Goal: Communication & Community: Answer question/provide support

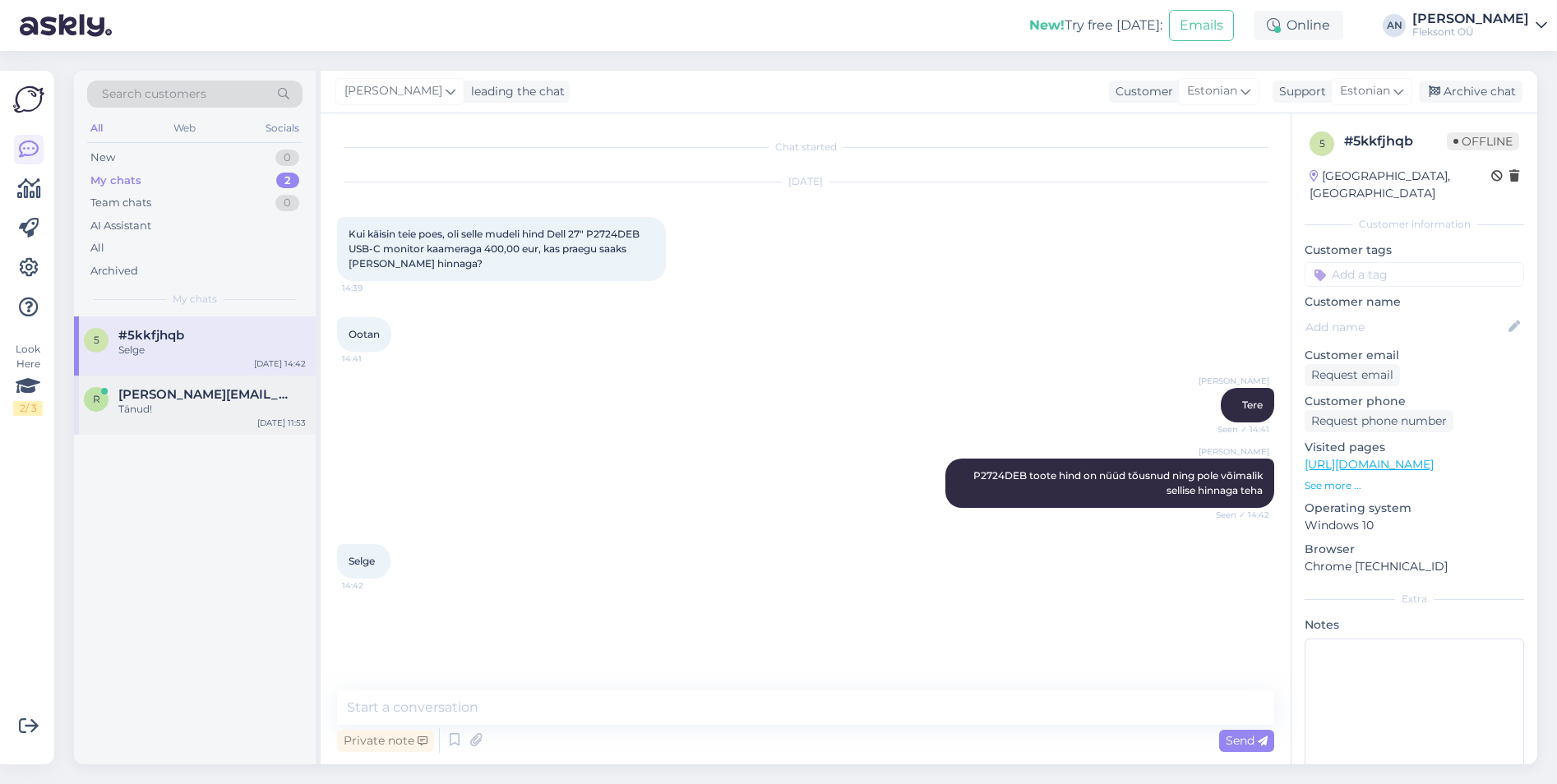
click at [189, 386] on div "r [PERSON_NAME][EMAIL_ADDRESS][DOMAIN_NAME] Tänud! [DATE] 11:53" at bounding box center [195, 404] width 241 height 59
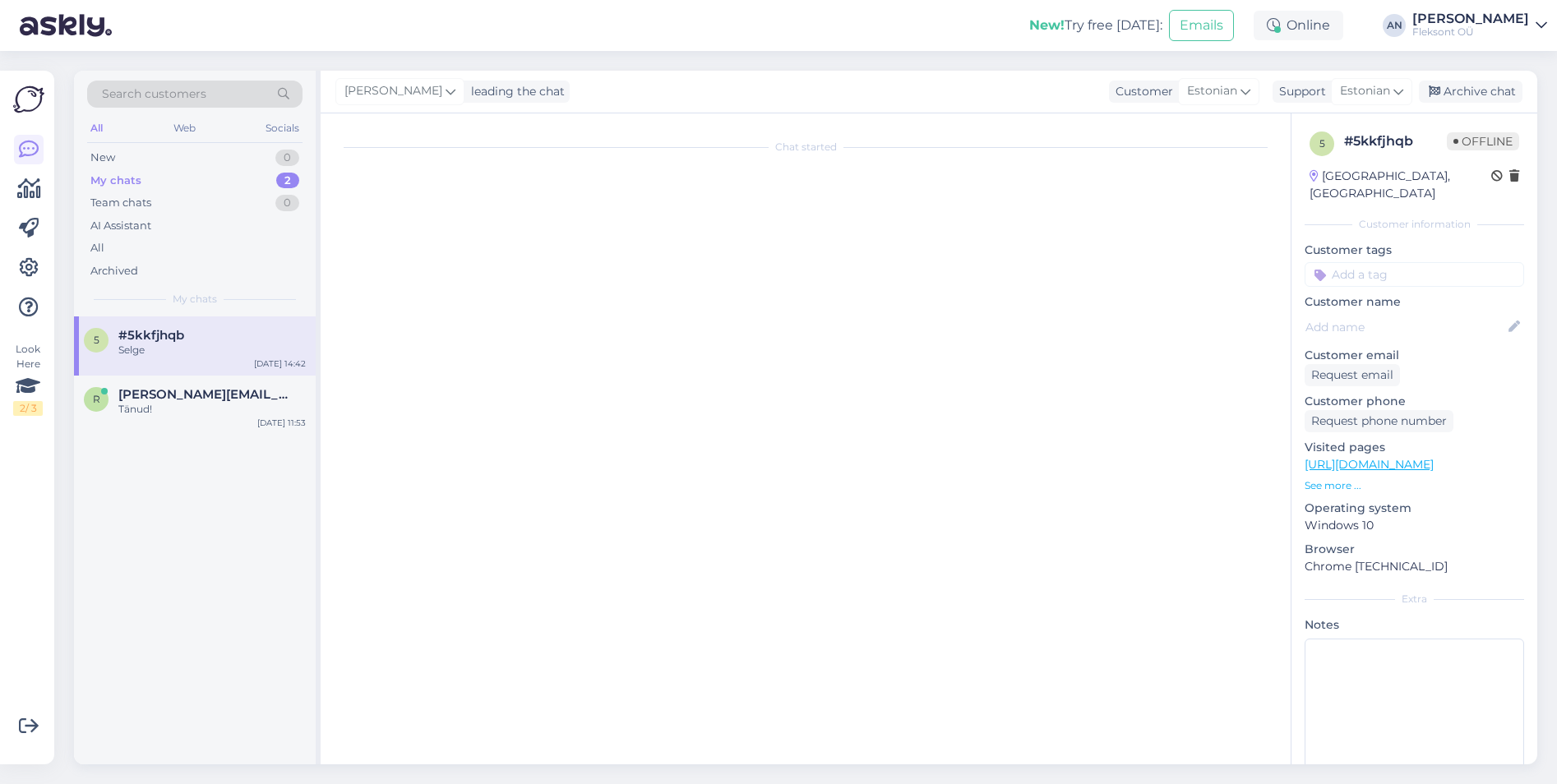
scroll to position [349, 0]
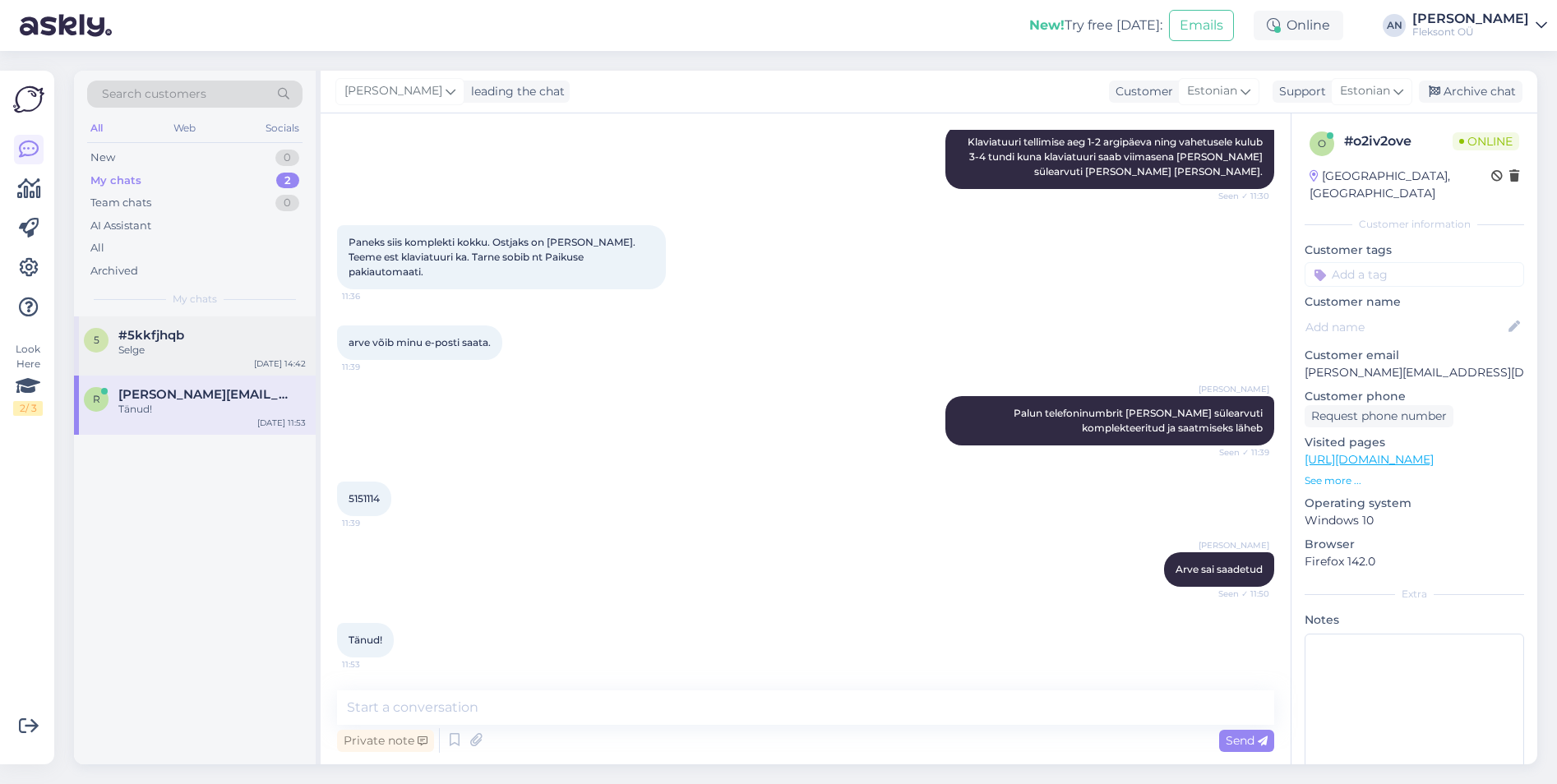
click at [181, 327] on div "5 #5kkfjhqb Selge [DATE] 14:42" at bounding box center [195, 346] width 241 height 59
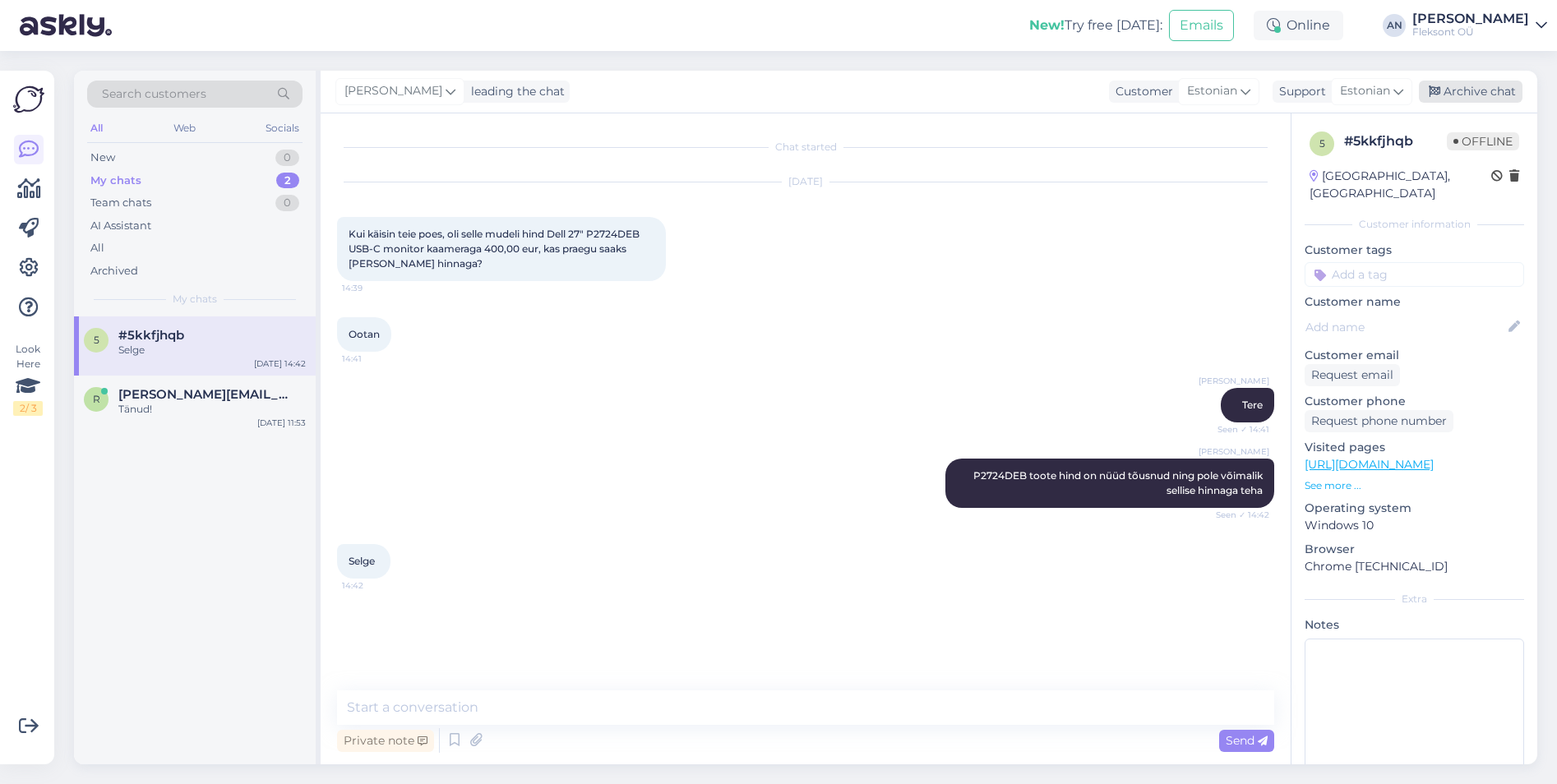
click at [1467, 84] on div "Archive chat" at bounding box center [1470, 91] width 103 height 22
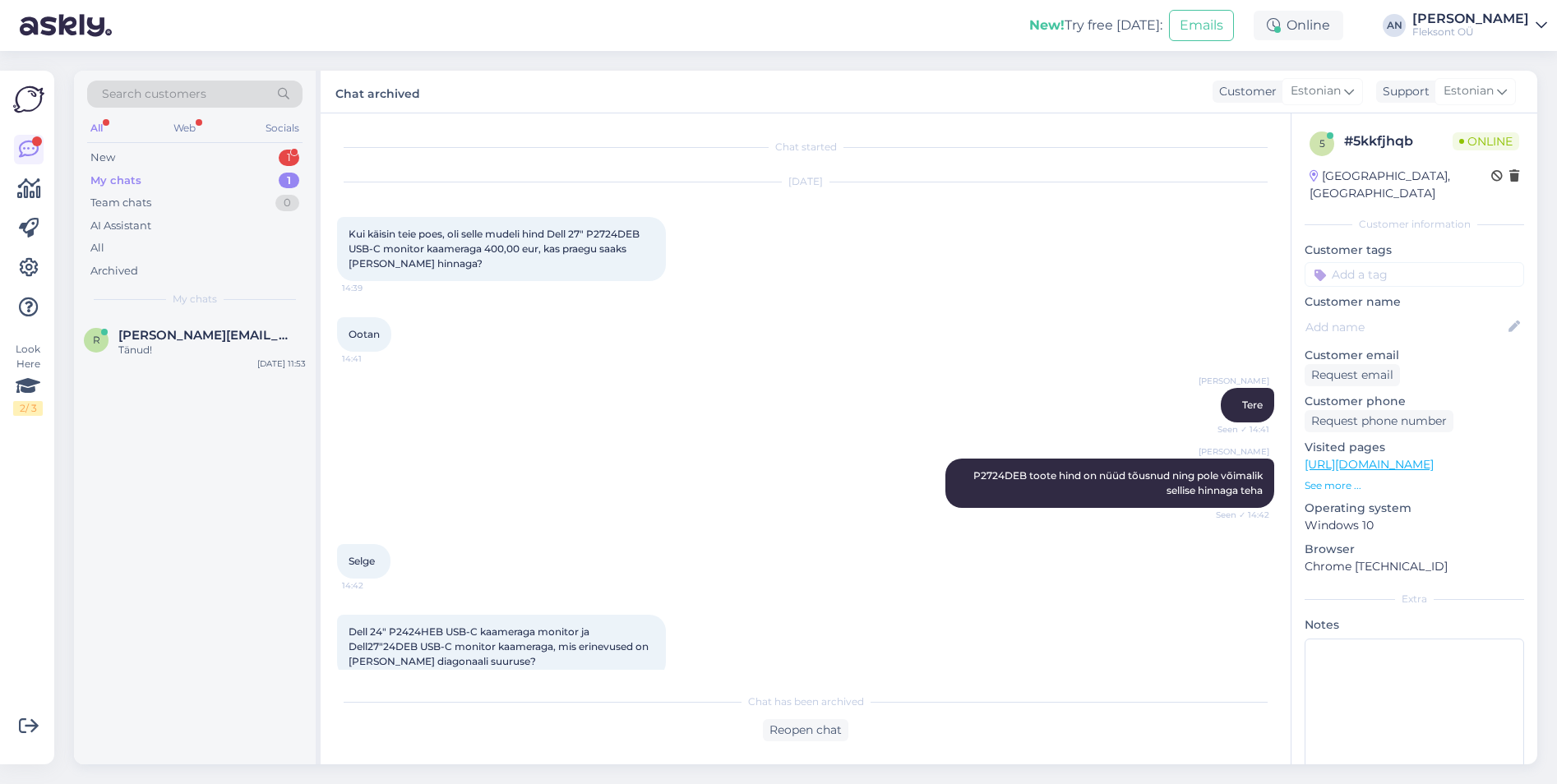
scroll to position [213, 0]
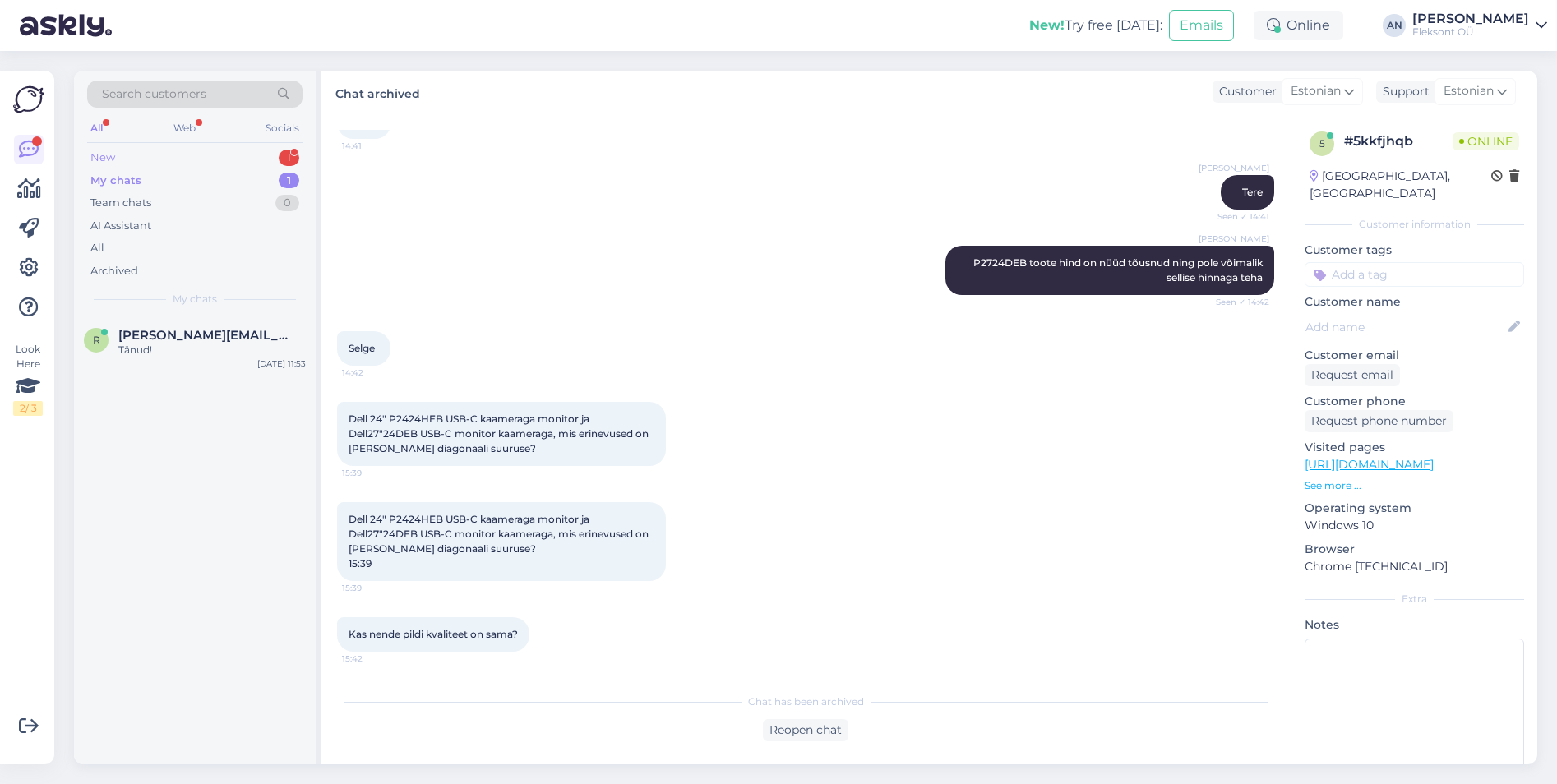
click at [164, 154] on div "New 1" at bounding box center [195, 158] width 216 height 23
click at [193, 337] on div "#5kkfjhqb 3" at bounding box center [212, 335] width 188 height 15
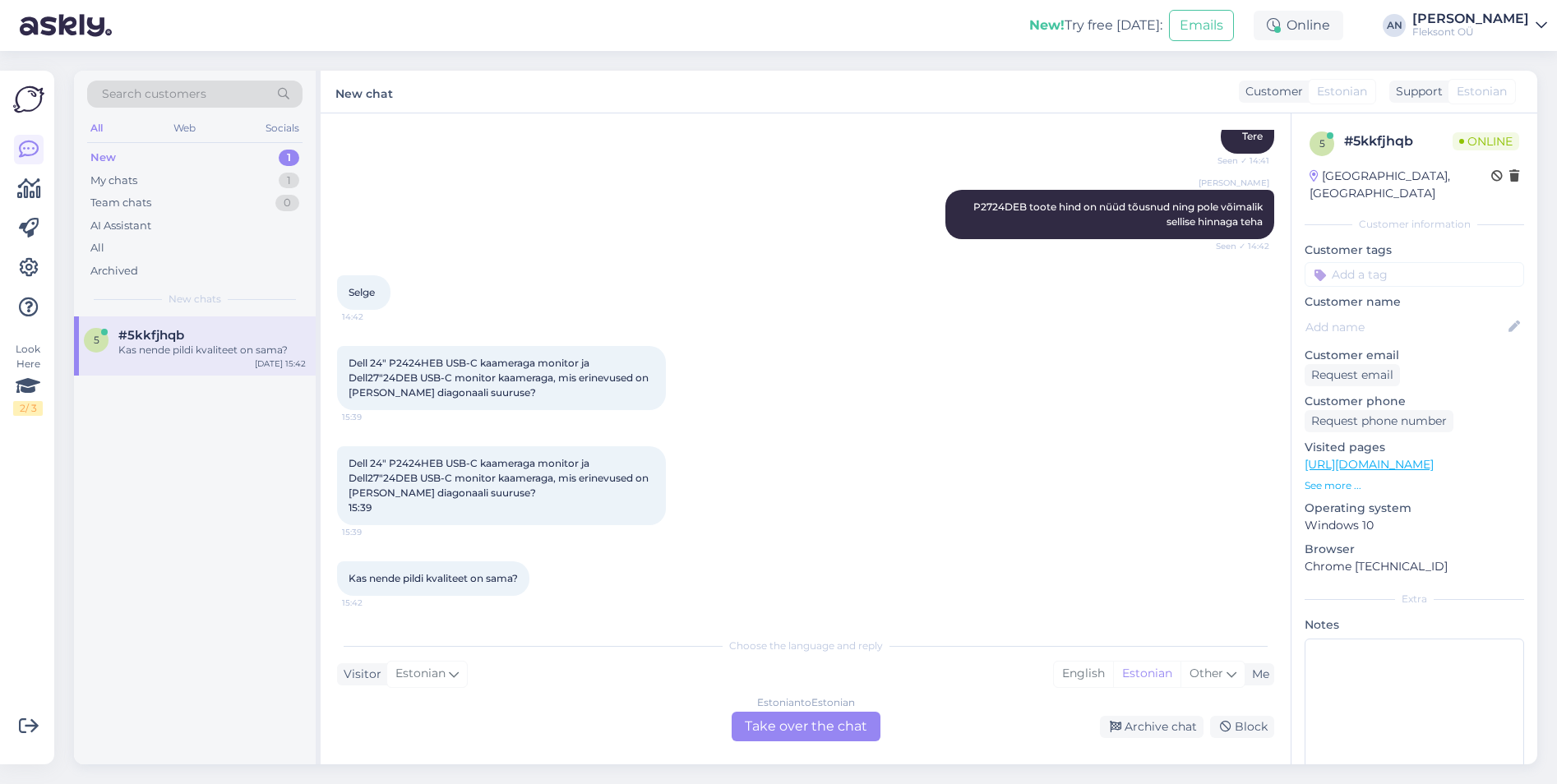
click at [760, 492] on div "Dell 24" P2424HEB USB-C kaameraga monitor ja Dell27"24DEB USB-C monitor kaamera…" at bounding box center [805, 485] width 938 height 115
drag, startPoint x: 393, startPoint y: 463, endPoint x: 442, endPoint y: 462, distance: 49.0
click at [442, 462] on span "Dell 24" P2424HEB USB-C kaameraga monitor ja Dell27"24DEB USB-C monitor kaamera…" at bounding box center [500, 485] width 303 height 57
copy span "2424HEB"
click at [399, 477] on span "Dell 24" P2424HEB USB-C kaameraga monitor ja Dell27"24DEB USB-C monitor kaamera…" at bounding box center [500, 485] width 303 height 57
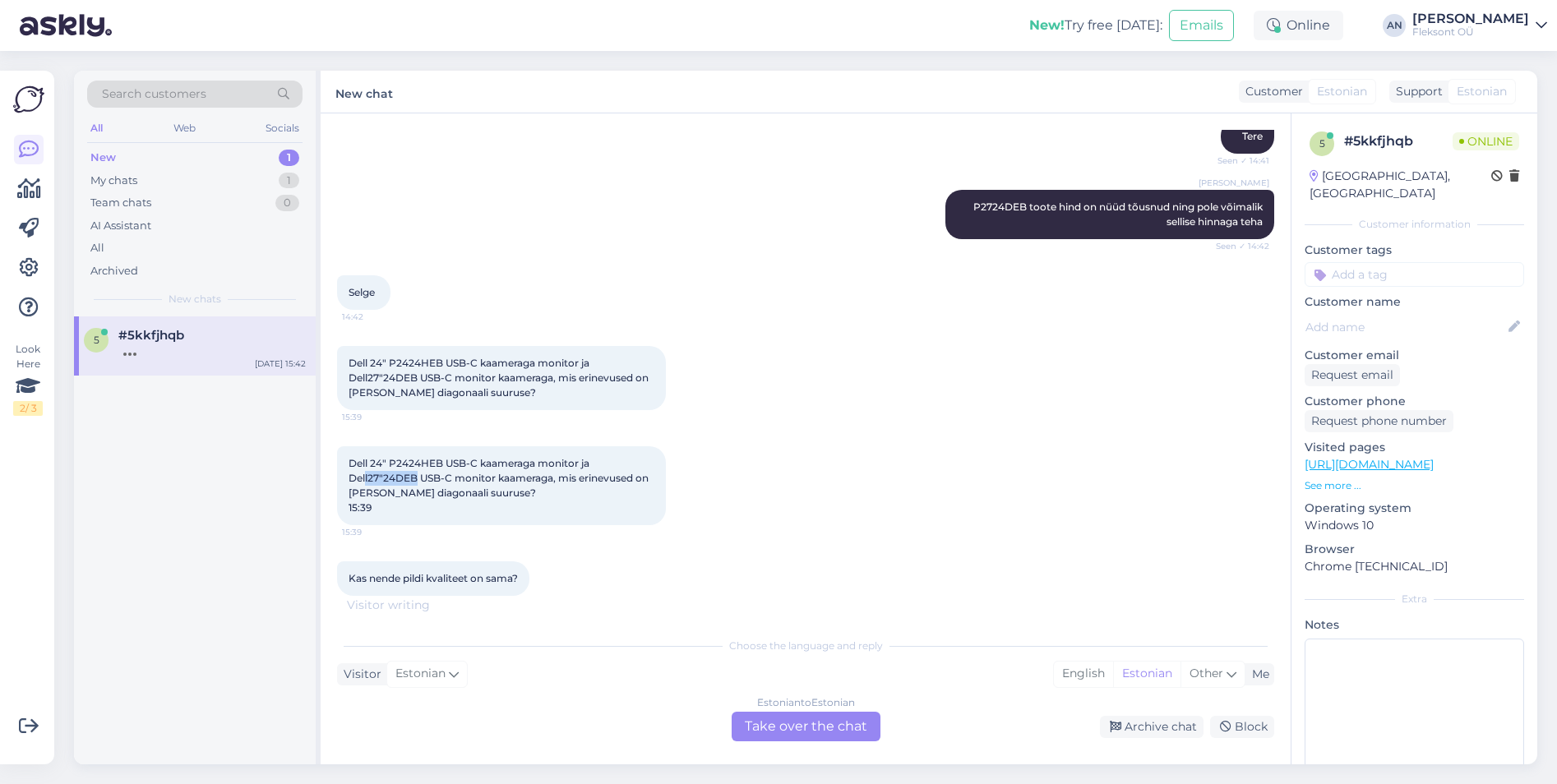
drag, startPoint x: 419, startPoint y: 476, endPoint x: 365, endPoint y: 479, distance: 54.1
click at [365, 479] on span "Dell 24" P2424HEB USB-C kaameraga monitor ja Dell27"24DEB USB-C monitor kaamera…" at bounding box center [500, 485] width 303 height 57
click at [775, 549] on div "Kas nende pildi kvaliteet on sama? 15:42" at bounding box center [805, 578] width 938 height 71
click at [816, 738] on div "Estonian to Estonian Take over the chat" at bounding box center [806, 727] width 148 height 30
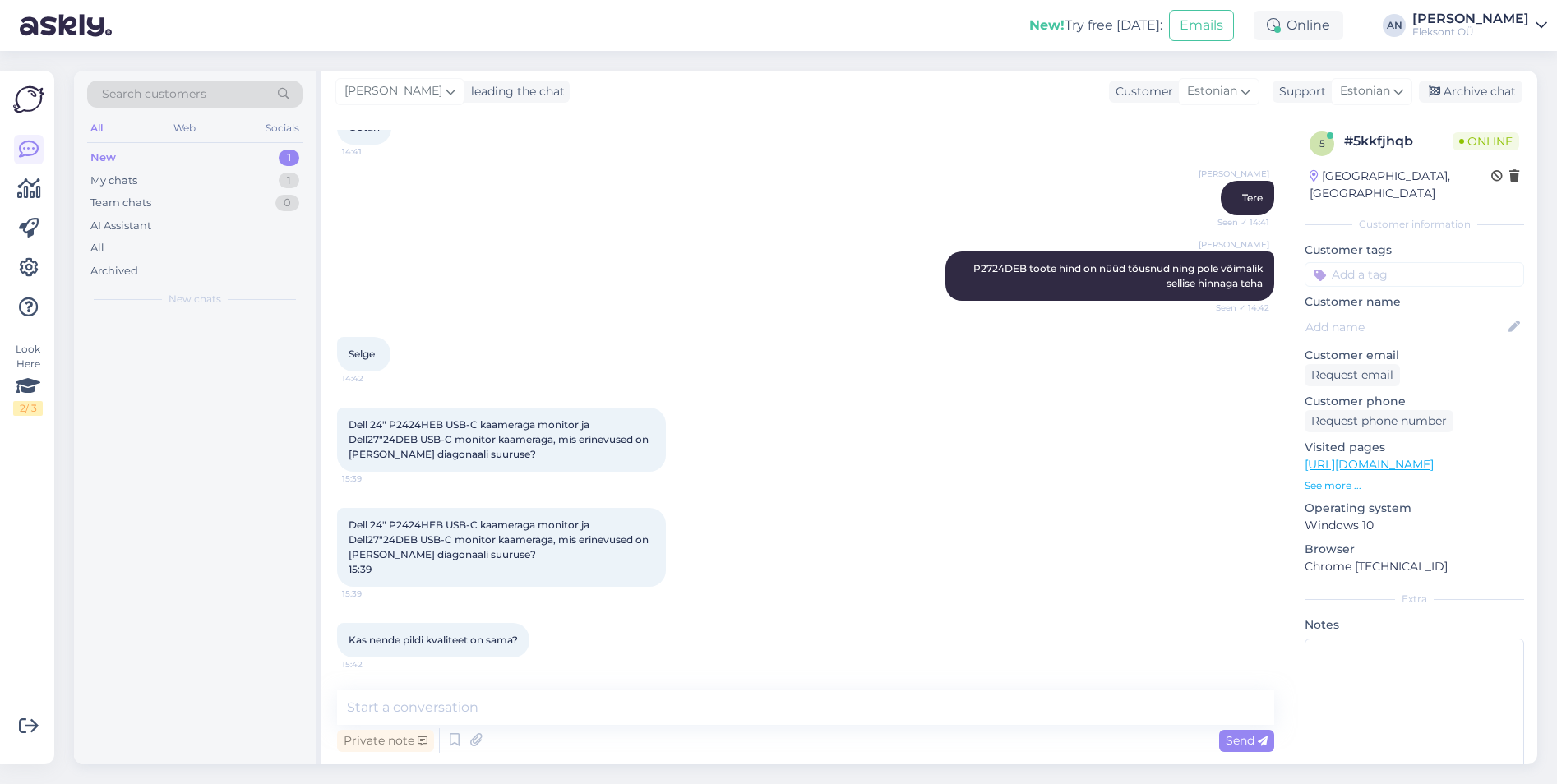
scroll to position [207, 0]
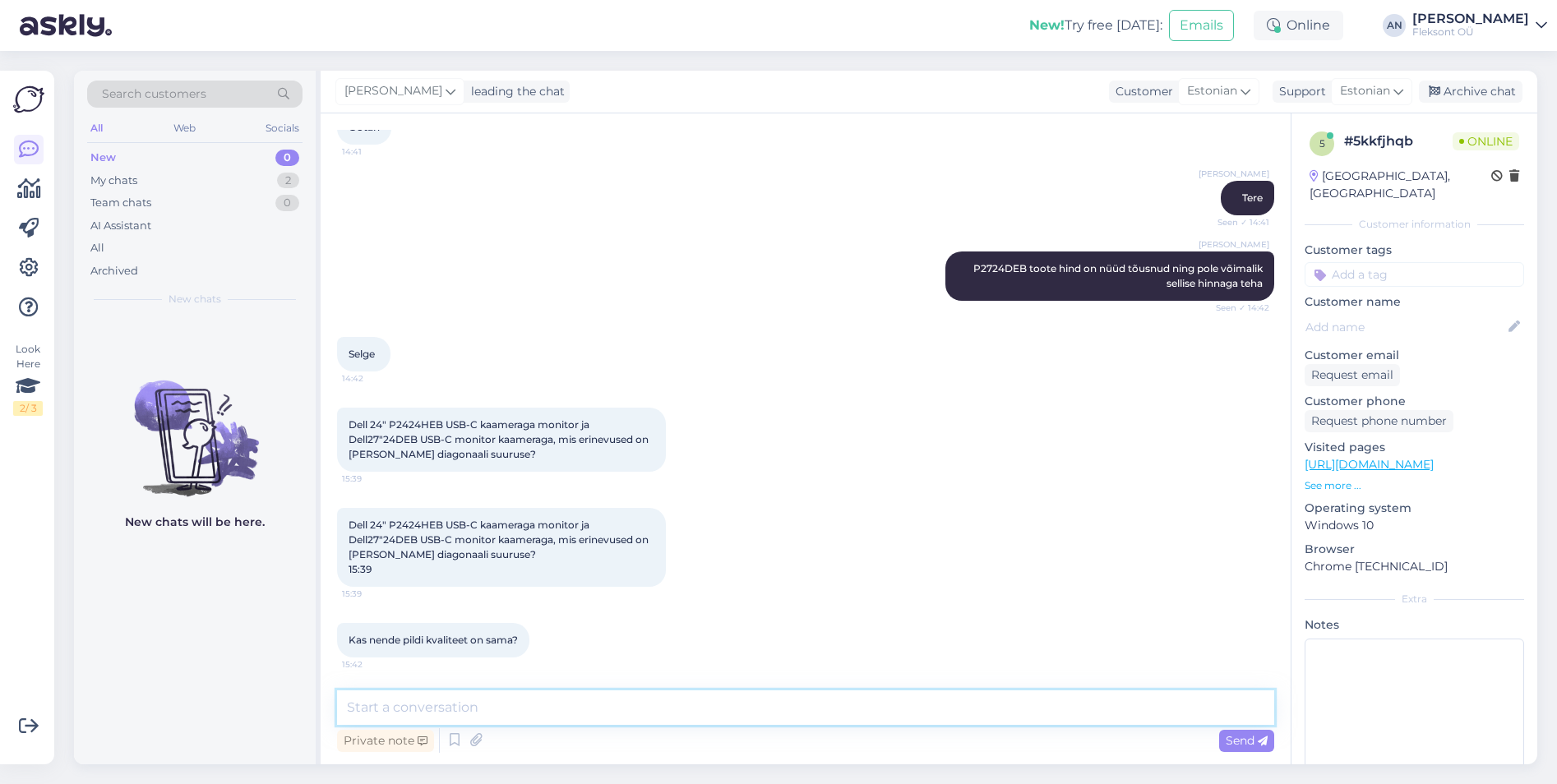
click at [683, 692] on textarea at bounding box center [805, 708] width 938 height 34
type textarea "Tere"
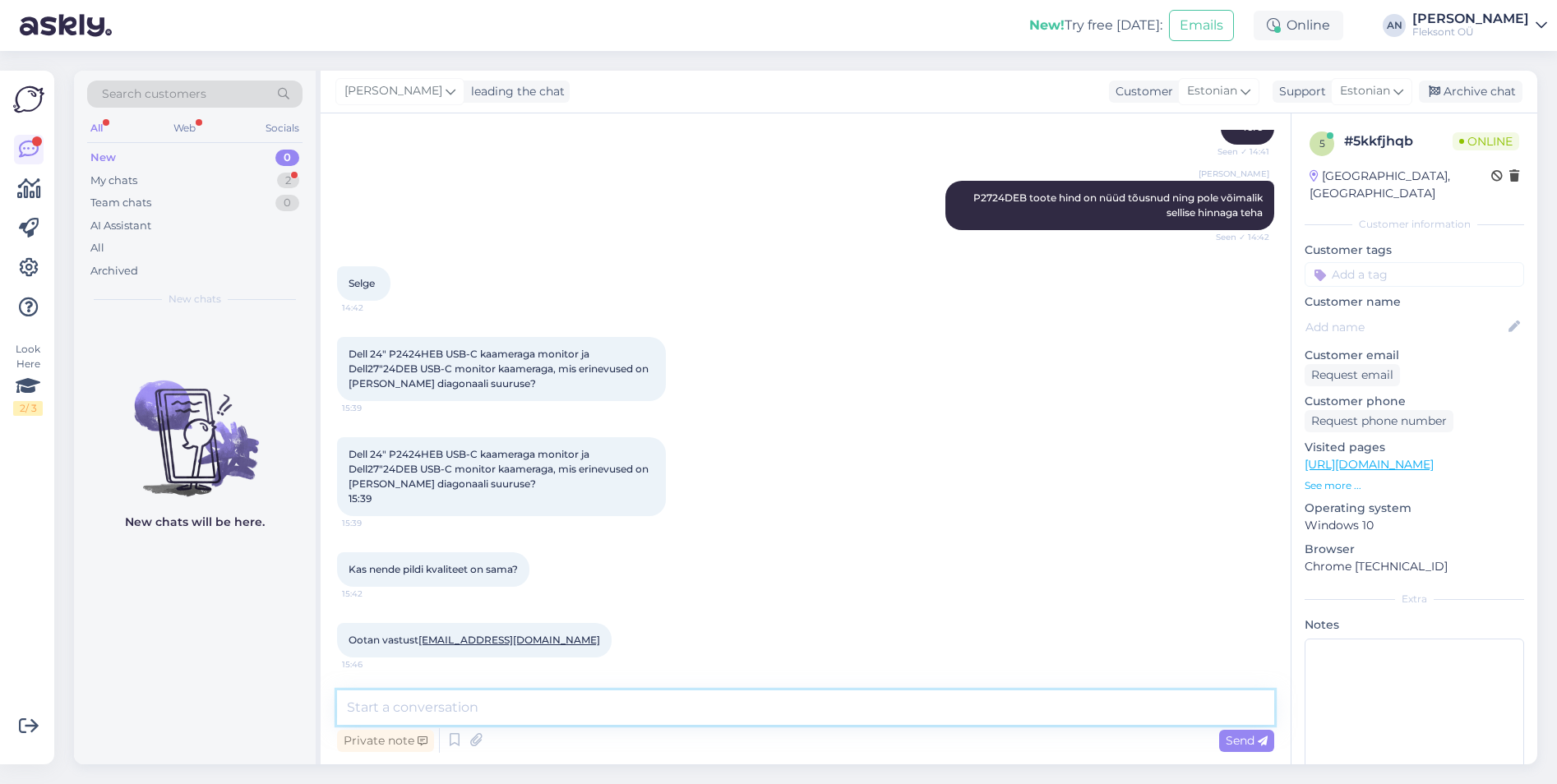
scroll to position [349, 0]
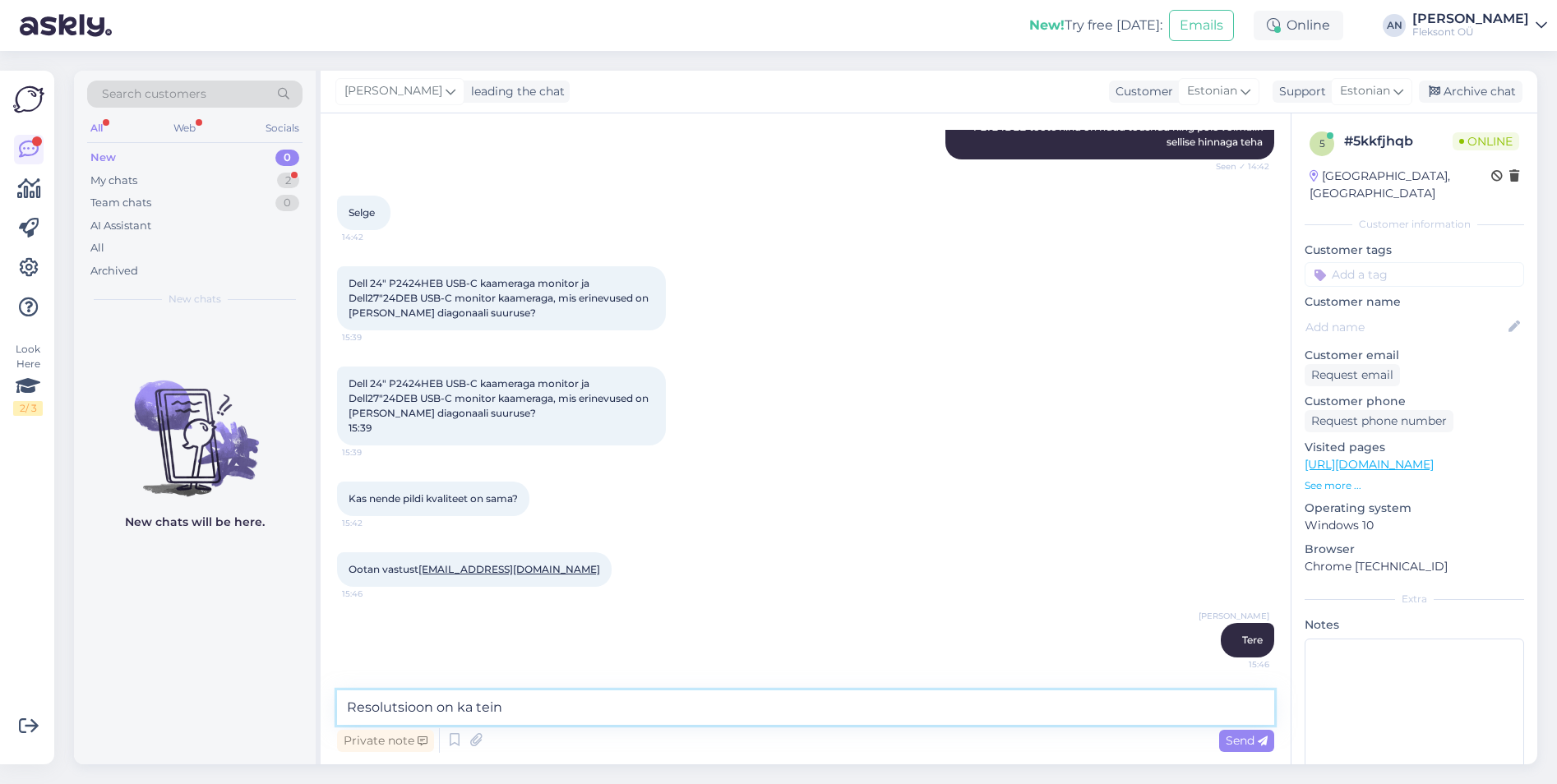
type textarea "Resolutsioon on ka teine"
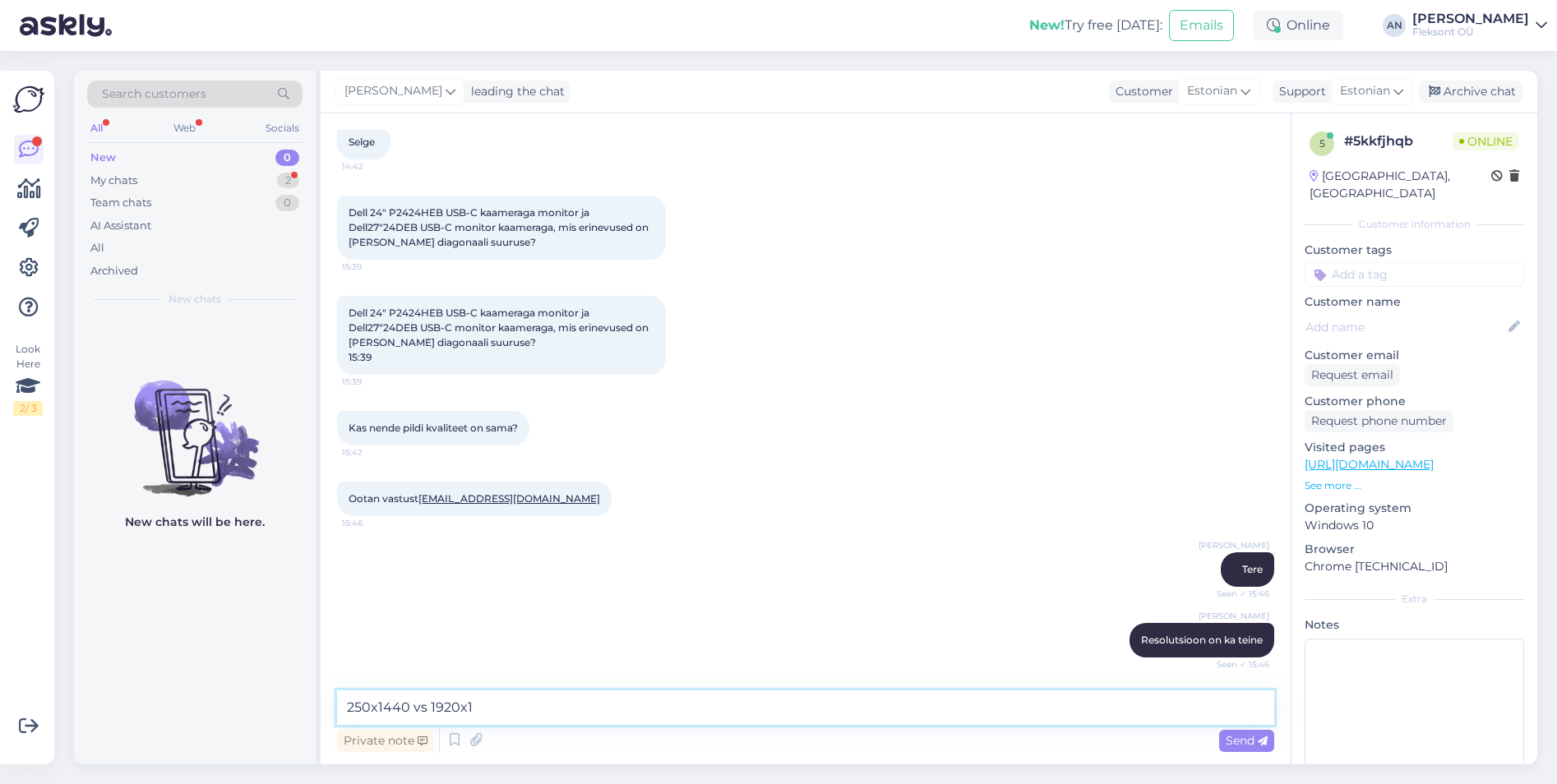
scroll to position [490, 0]
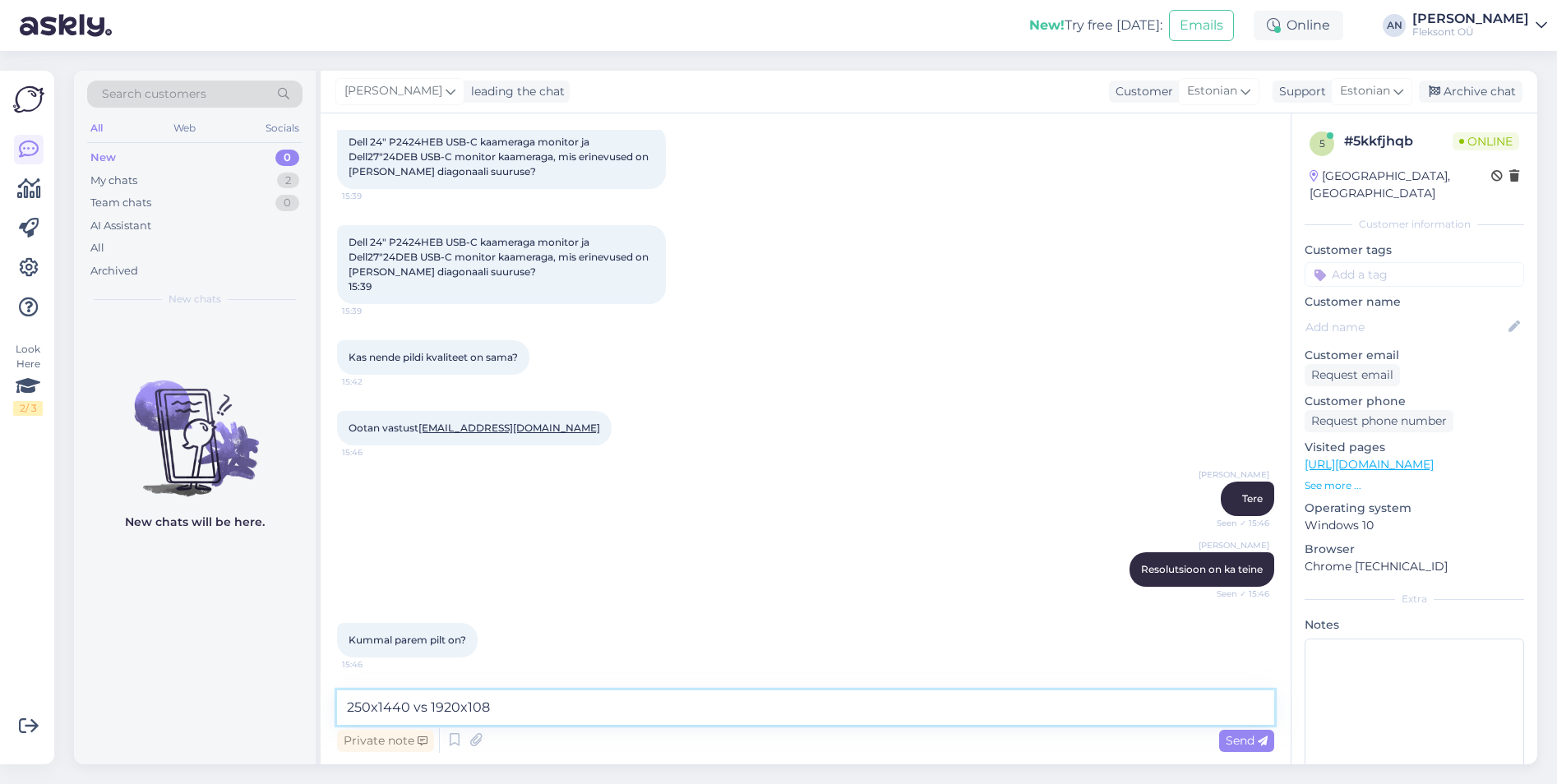
type textarea "250x1440 vs 1920x1080"
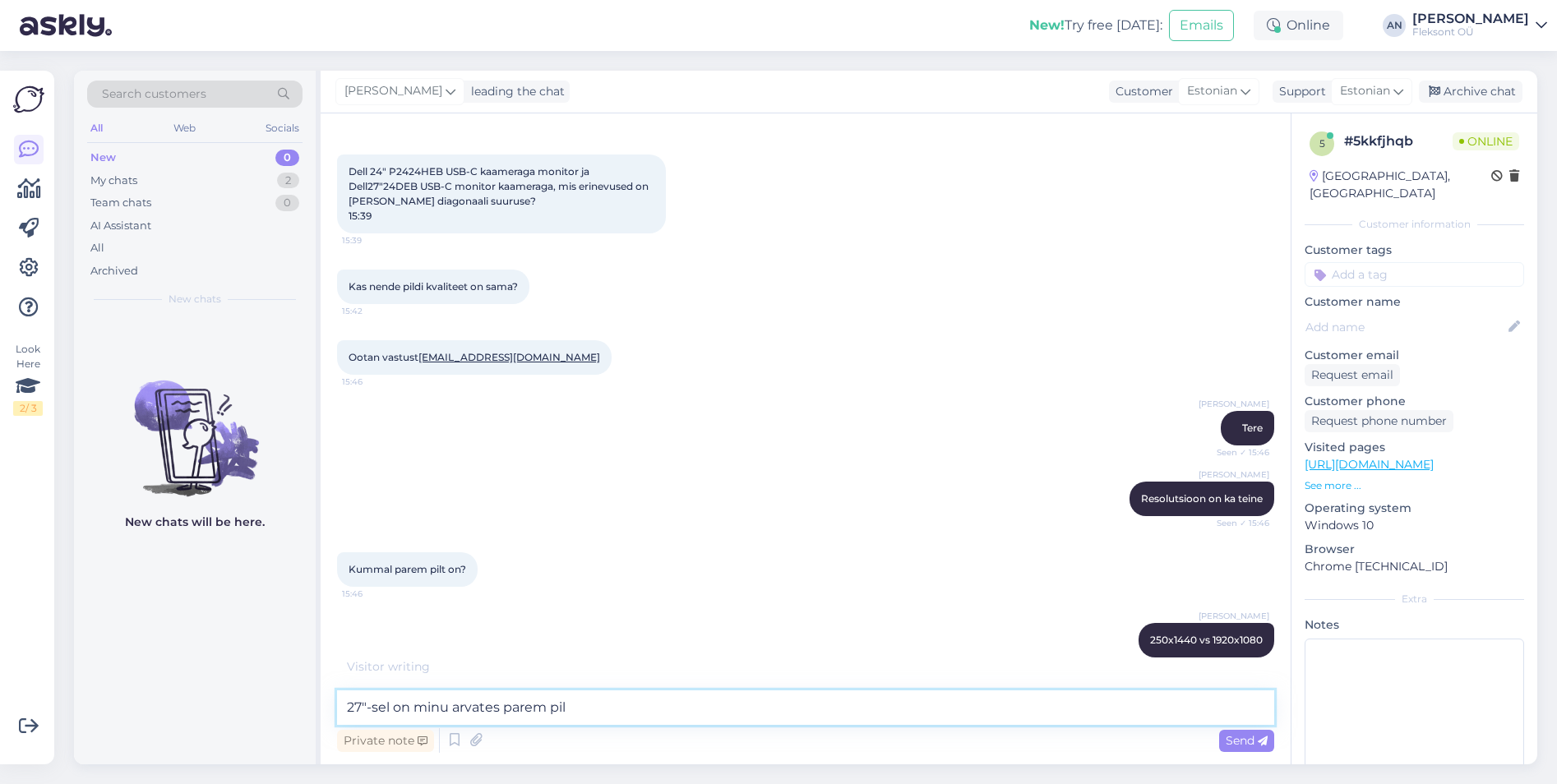
type textarea "27"-sel on minu arvates parem pilt"
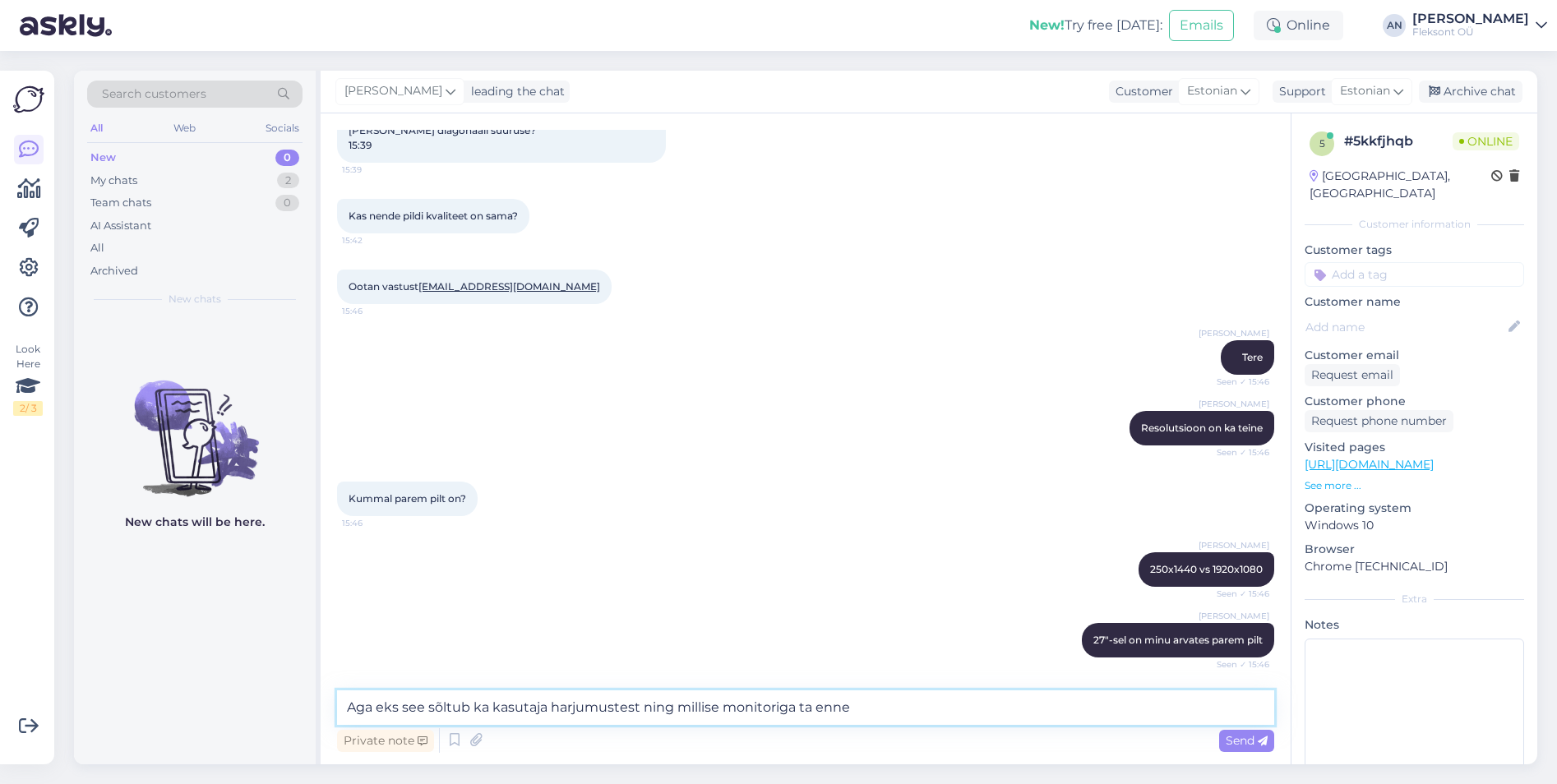
scroll to position [702, 0]
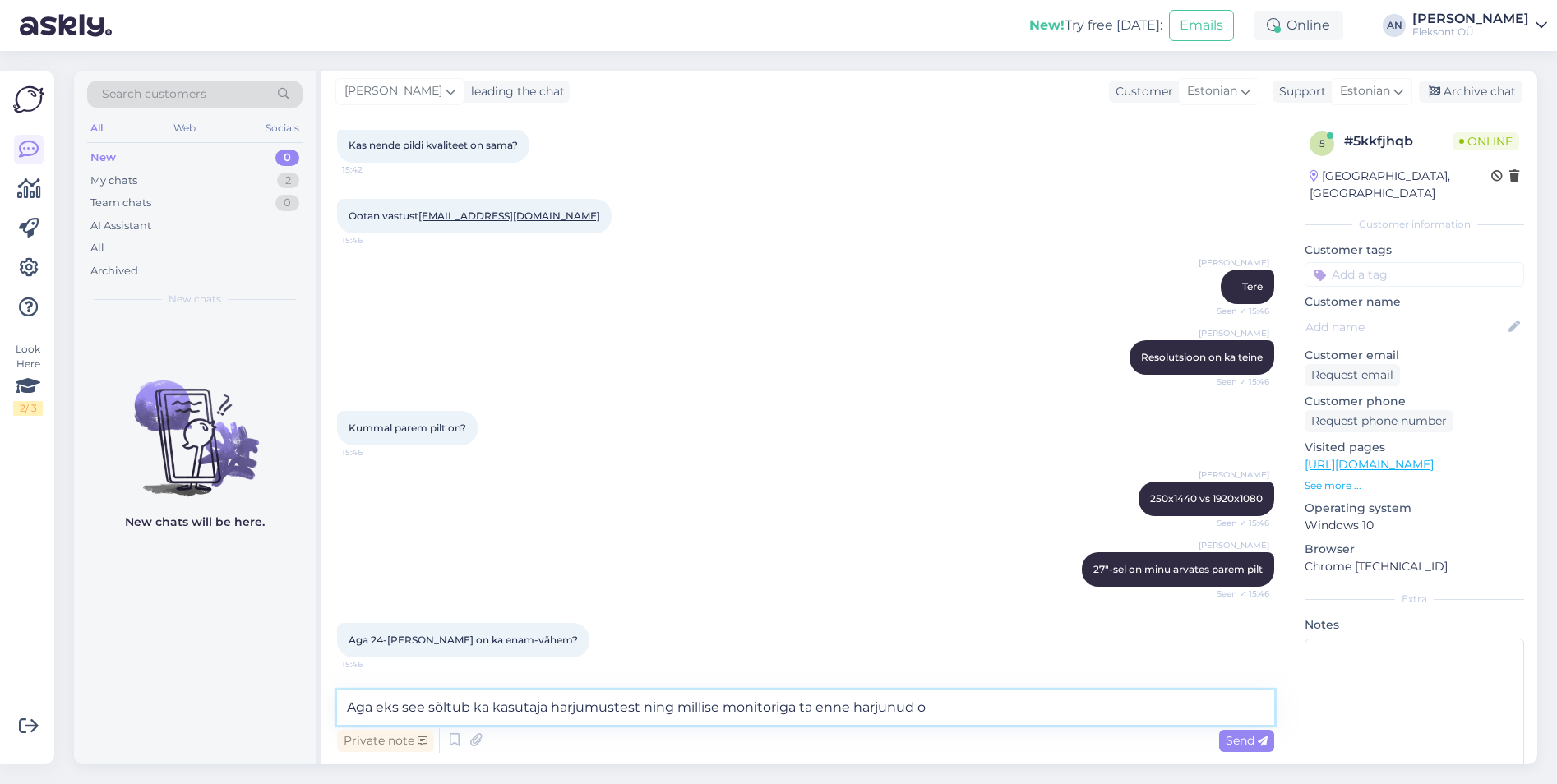
type textarea "Aga eks see sõltub ka kasutaja harjumustest ning millise monitoriga ta enne har…"
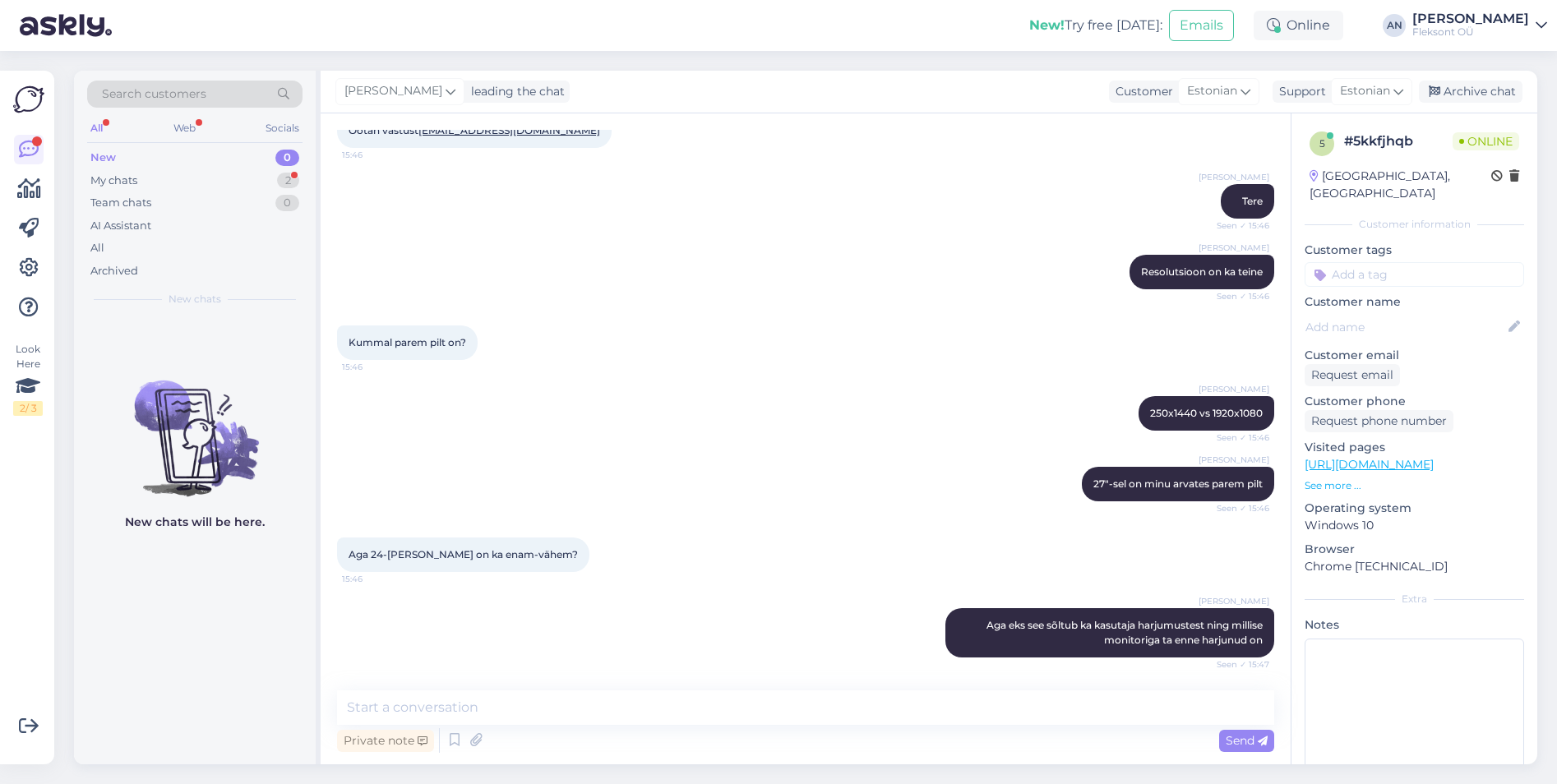
scroll to position [0, 0]
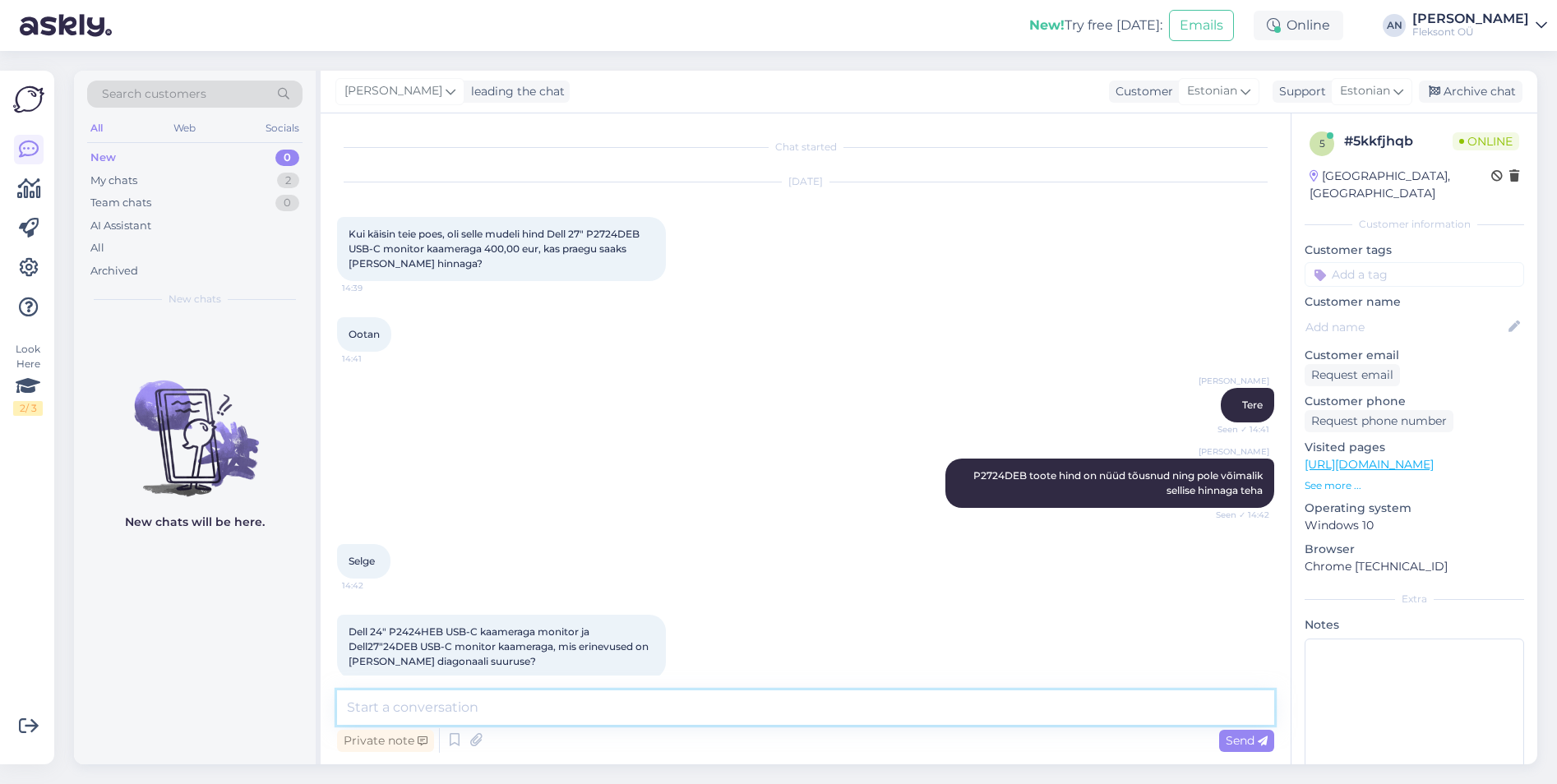
click at [678, 719] on textarea at bounding box center [805, 708] width 938 height 34
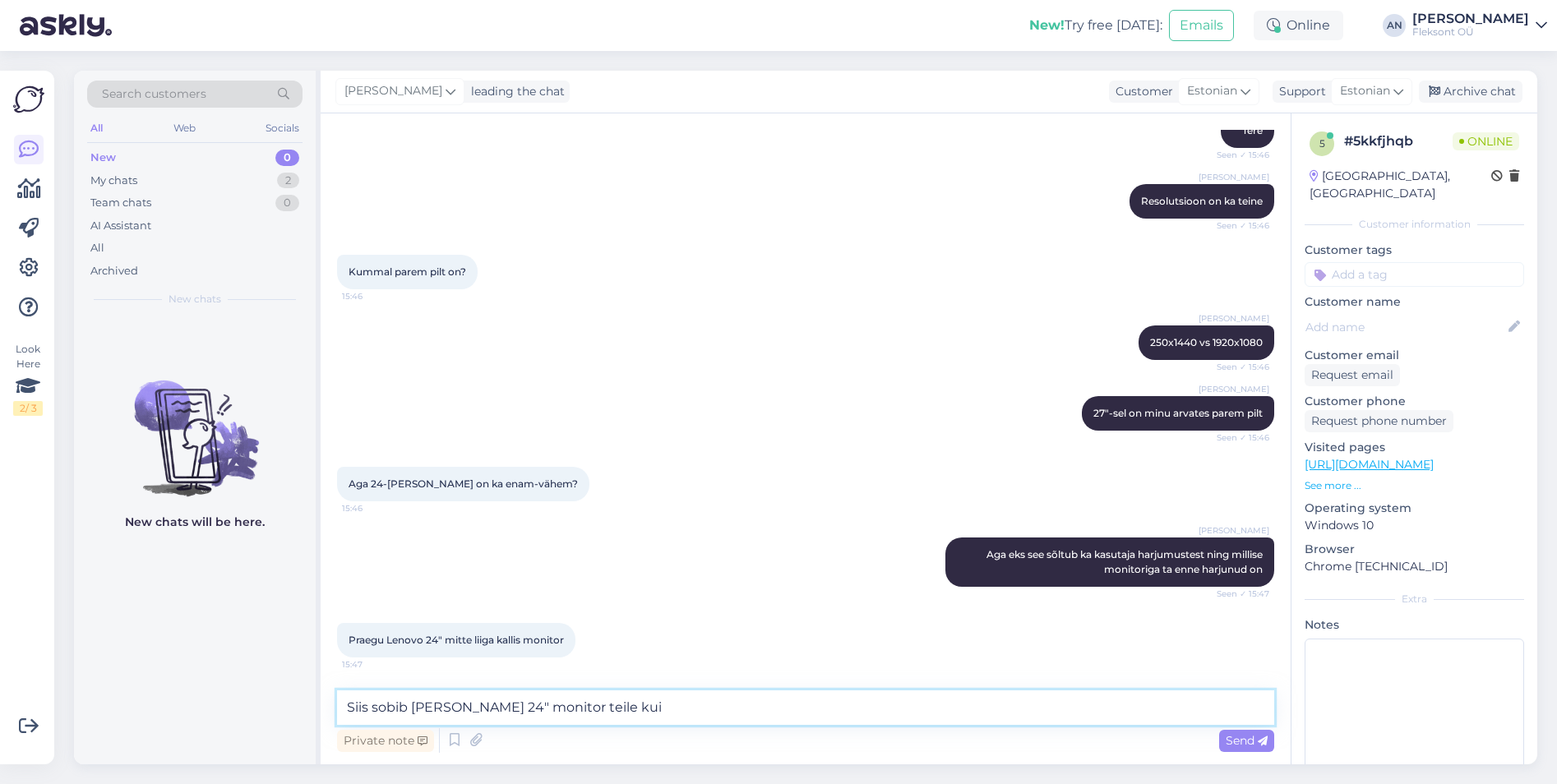
scroll to position [929, 0]
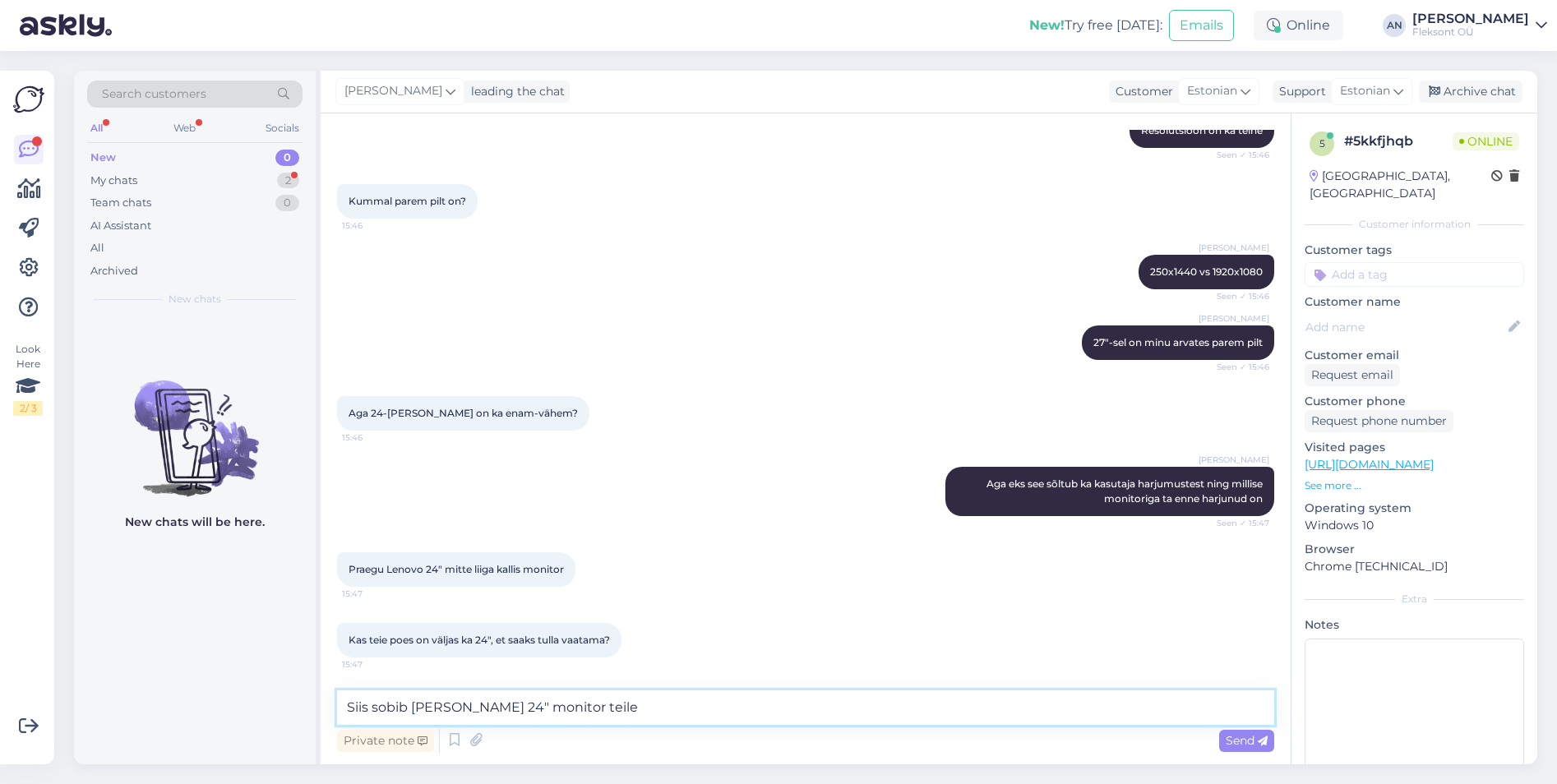
type textarea "Siis sobib [PERSON_NAME] 24" monitor teile"
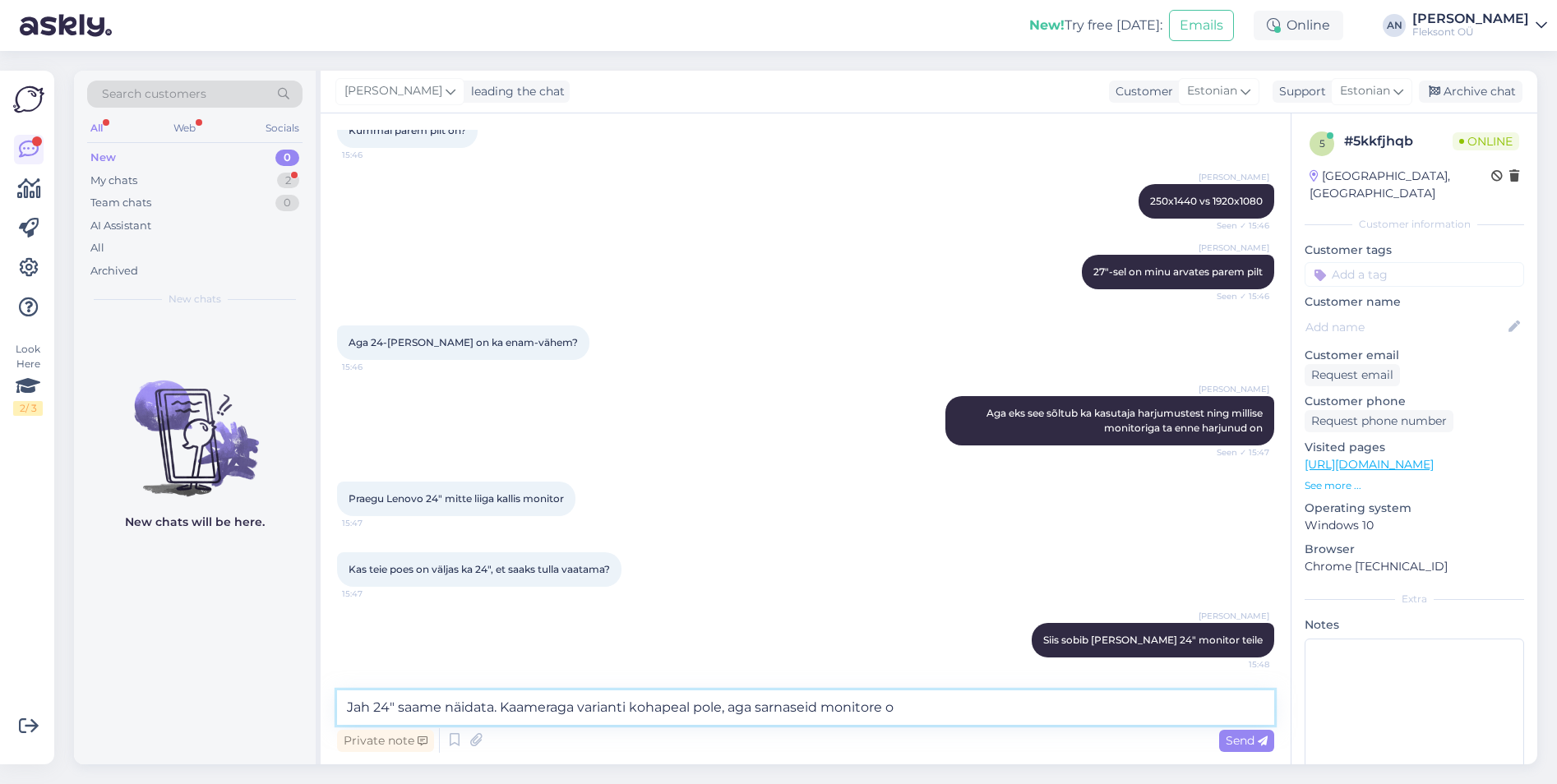
type textarea "Jah 24" saame näidata. Kaameraga varianti kohapeal pole, aga sarnaseid monitore…"
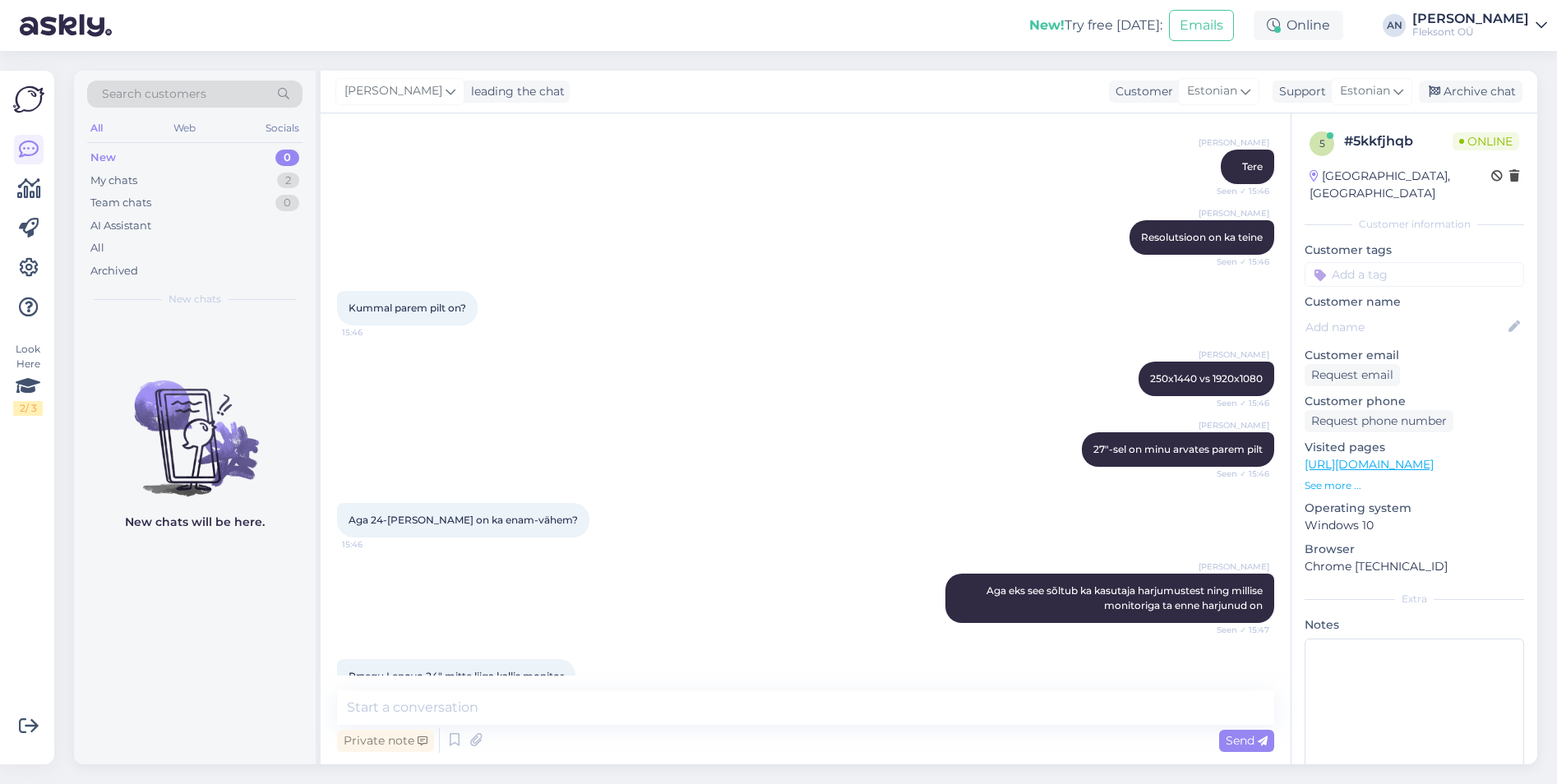
scroll to position [1156, 0]
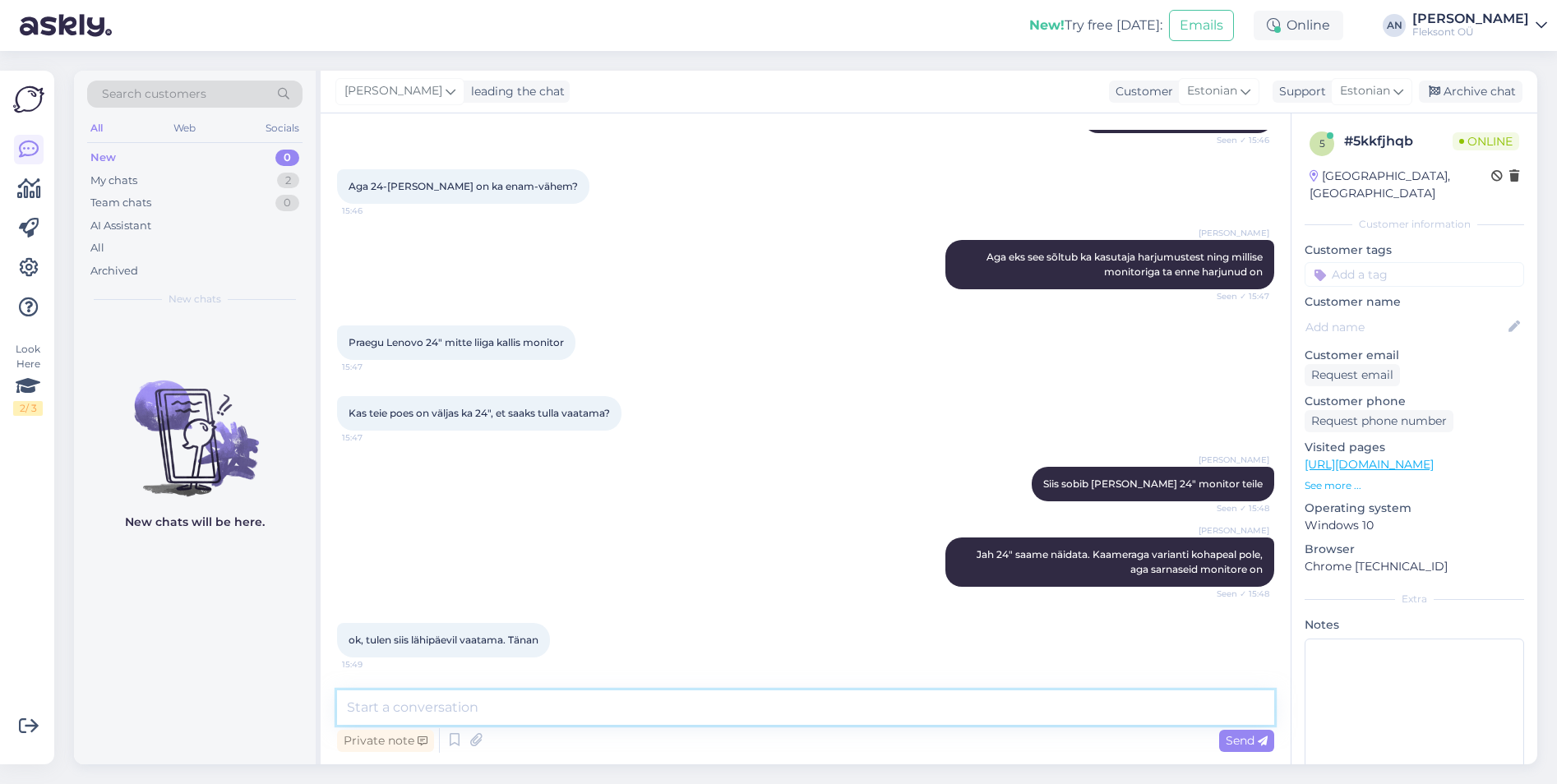
click at [615, 707] on textarea at bounding box center [805, 708] width 938 height 34
type textarea "Võtke heaks"
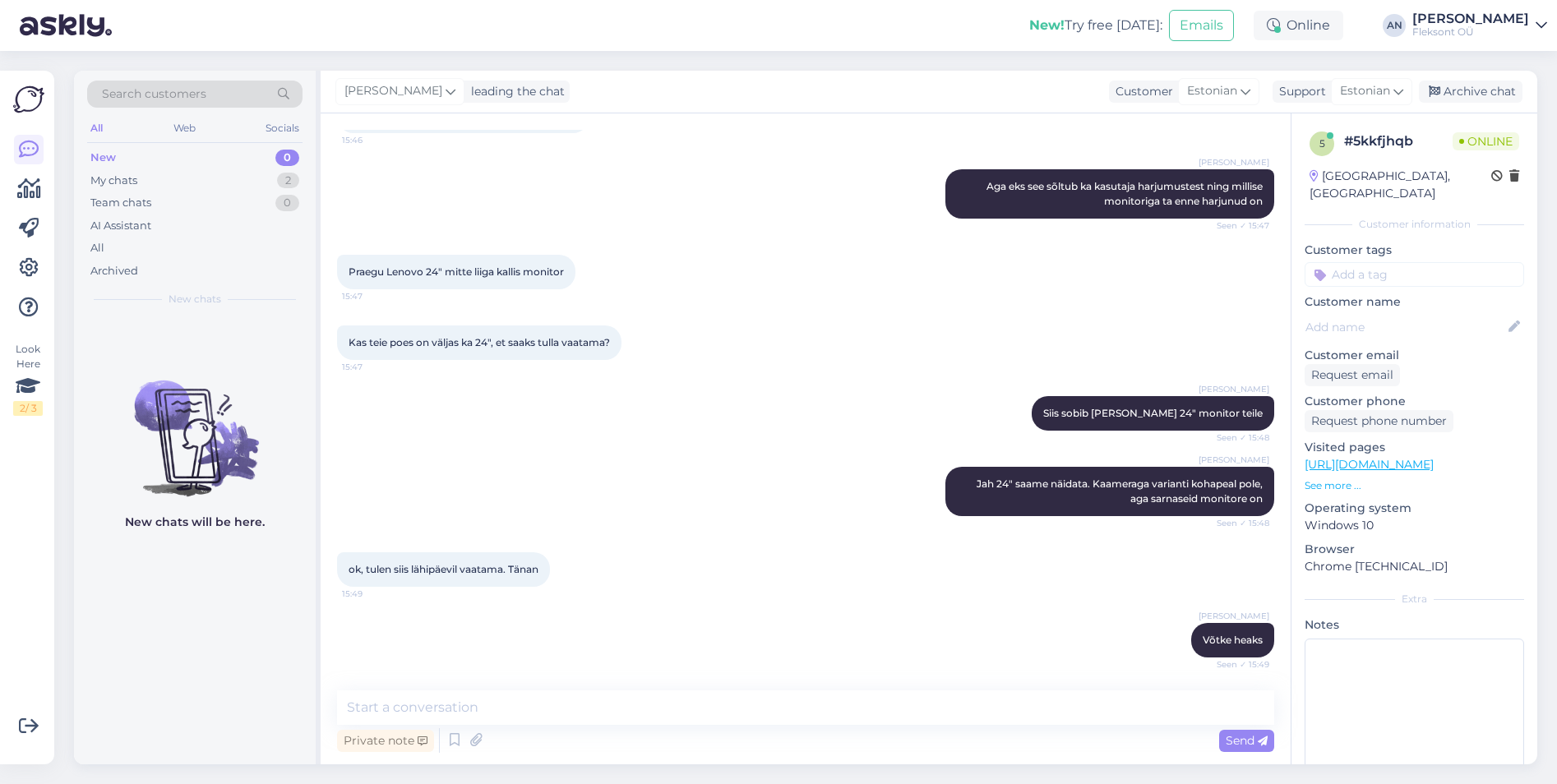
click at [716, 591] on div "ok, tulen siis lähipäevil vaatama. Tänan 15:49" at bounding box center [805, 569] width 938 height 71
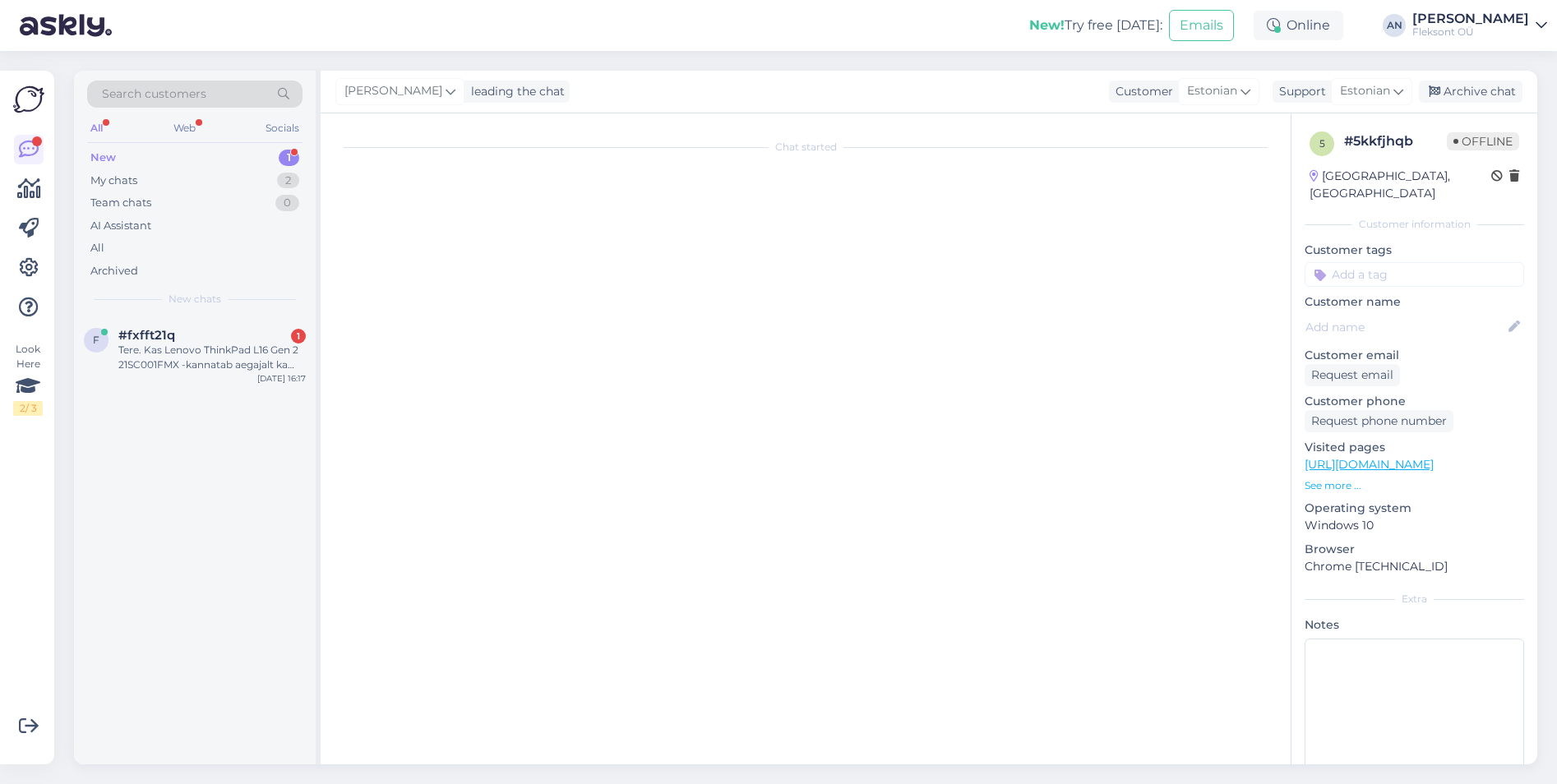
scroll to position [0, 0]
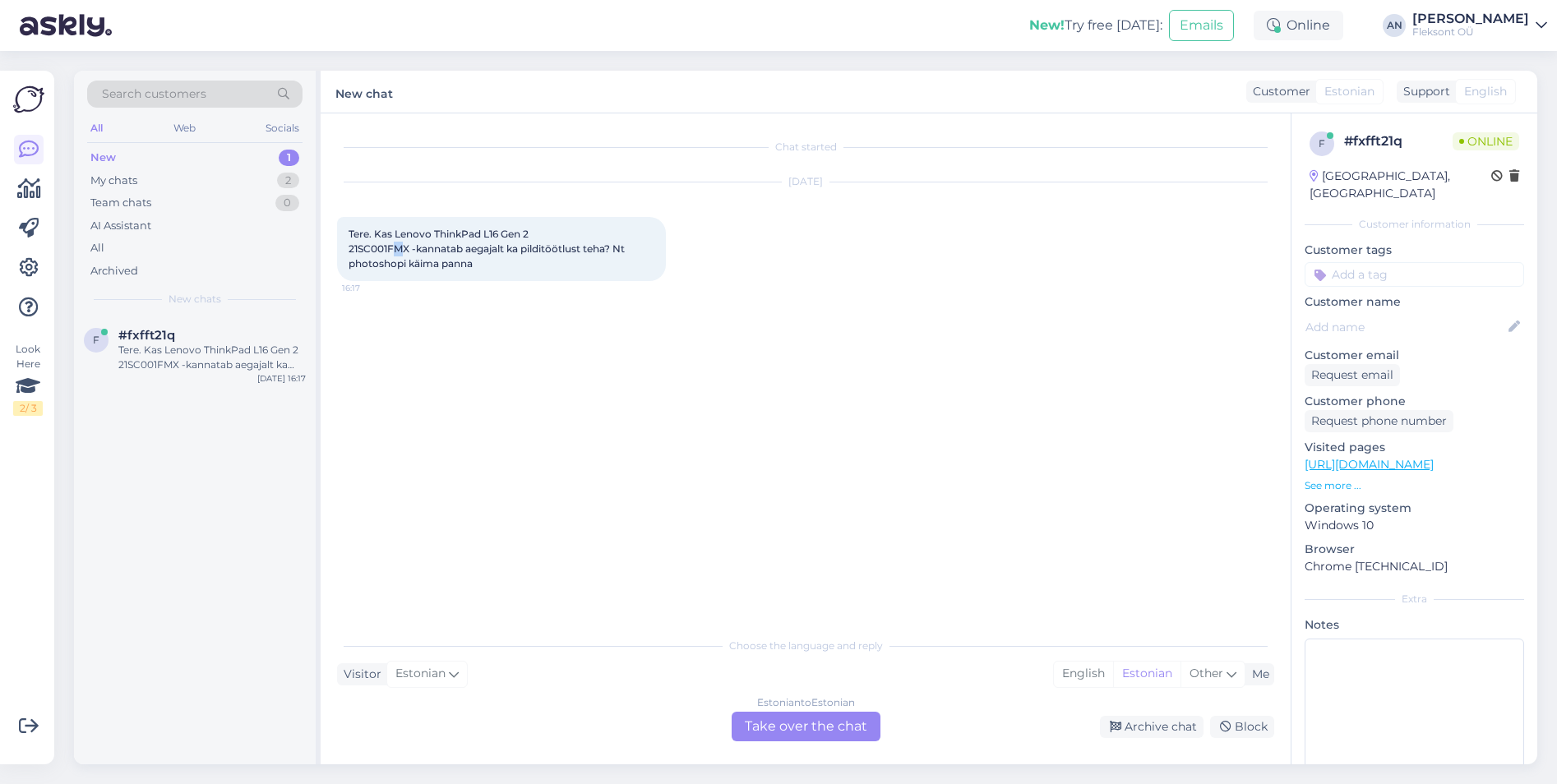
drag, startPoint x: 406, startPoint y: 246, endPoint x: 392, endPoint y: 250, distance: 14.6
click at [392, 250] on span "Tere. Kas Lenovo ThinkPad L16 Gen 2 21SC001FMX -kannatab aegajalt ka pilditöötl…" at bounding box center [488, 248] width 279 height 42
click at [384, 251] on span "Tere. Kas Lenovo ThinkPad L16 Gen 2 21SC001FMX -kannatab aegajalt ka pilditöötl…" at bounding box center [488, 248] width 279 height 42
drag, startPoint x: 349, startPoint y: 252, endPoint x: 406, endPoint y: 253, distance: 57.0
click at [406, 253] on span "Tere. Kas Lenovo ThinkPad L16 Gen 2 21SC001FMX -kannatab aegajalt ka pilditöötl…" at bounding box center [488, 248] width 279 height 42
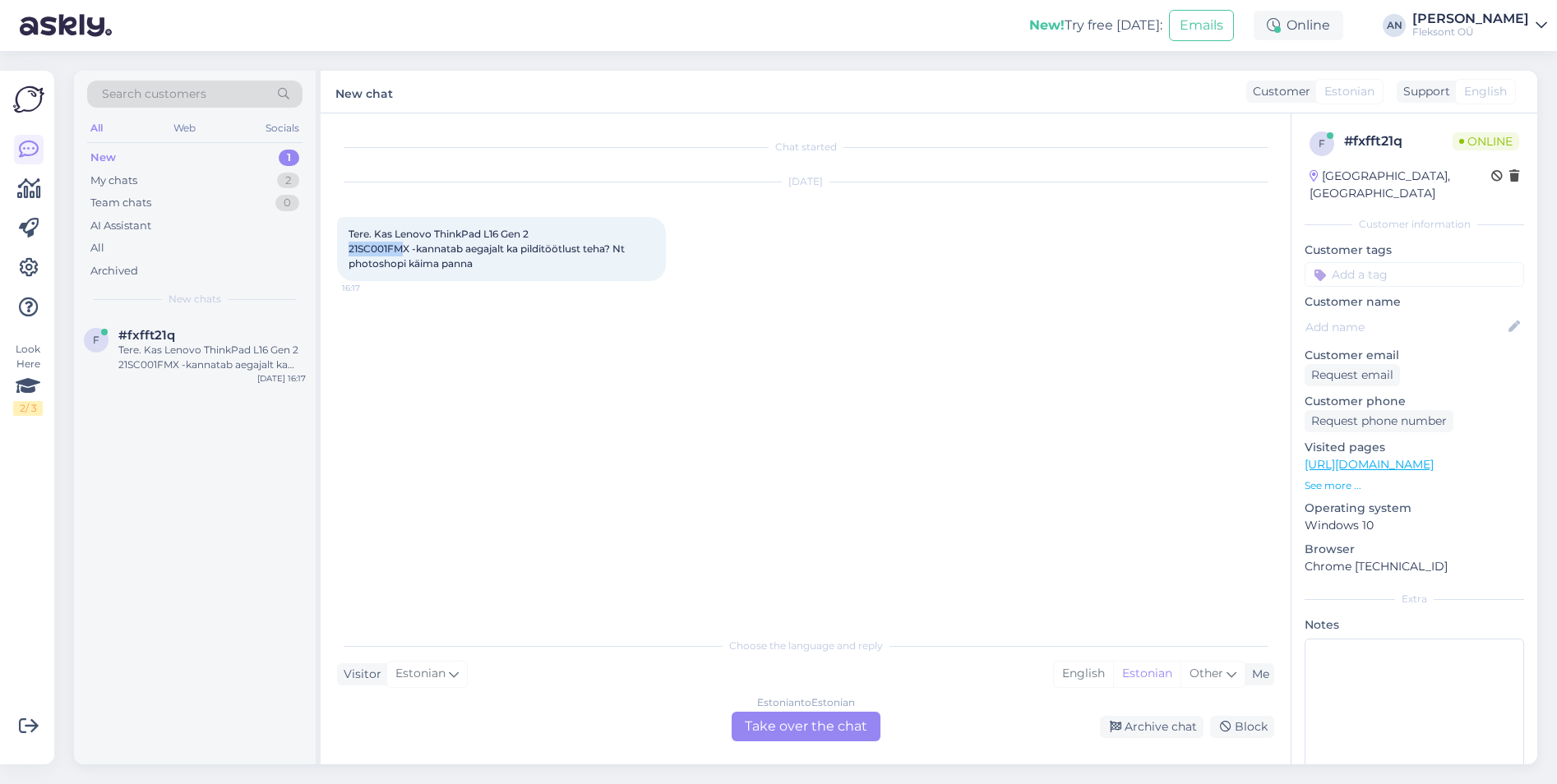
copy span "21SC001FM"
click at [807, 718] on div "Estonian to Estonian Take over the chat" at bounding box center [806, 727] width 148 height 30
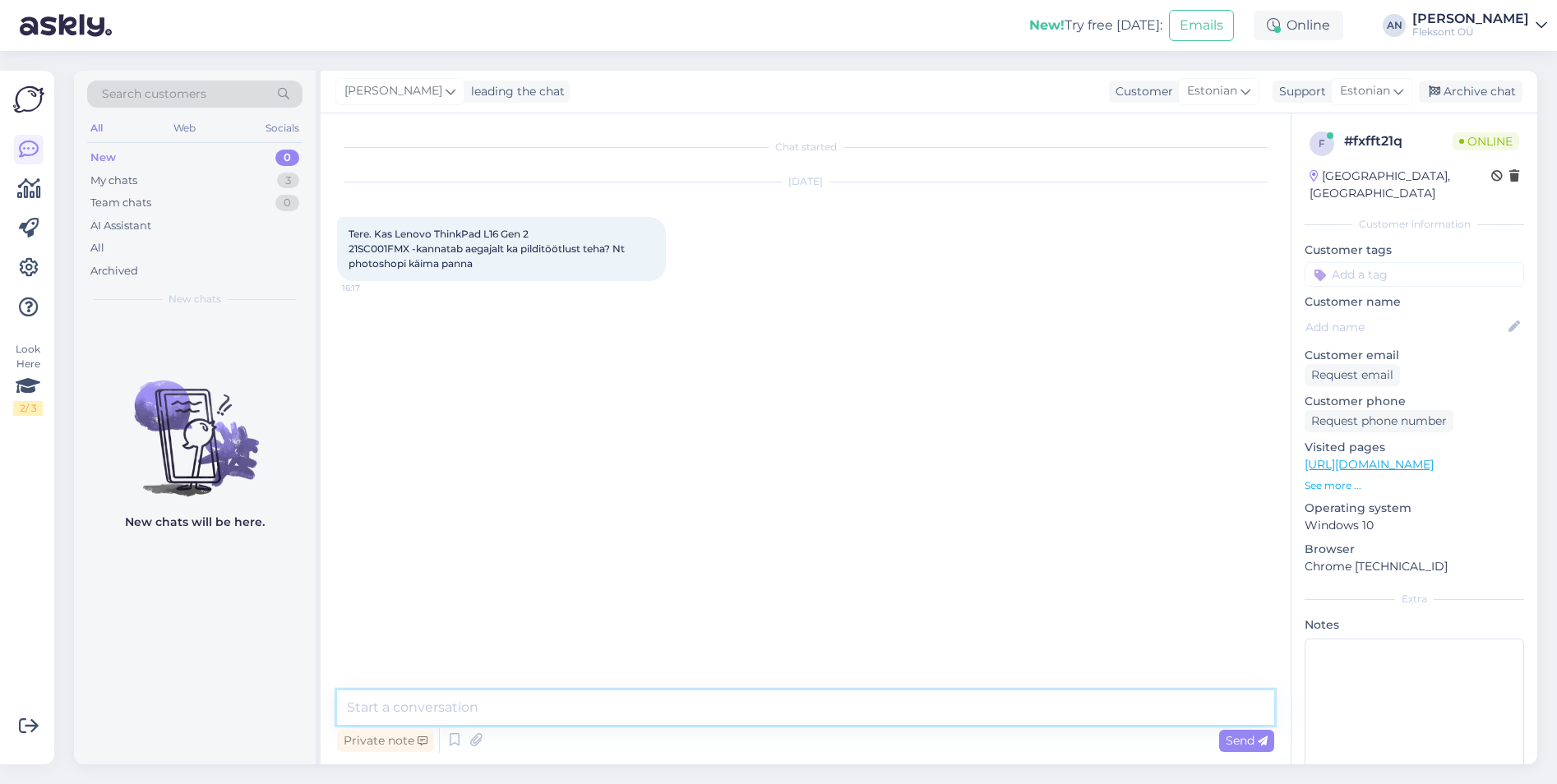
click at [641, 706] on textarea at bounding box center [805, 708] width 938 height 34
type textarea "Tere"
type textarea "Jah, Photoshopiga probleemi pole."
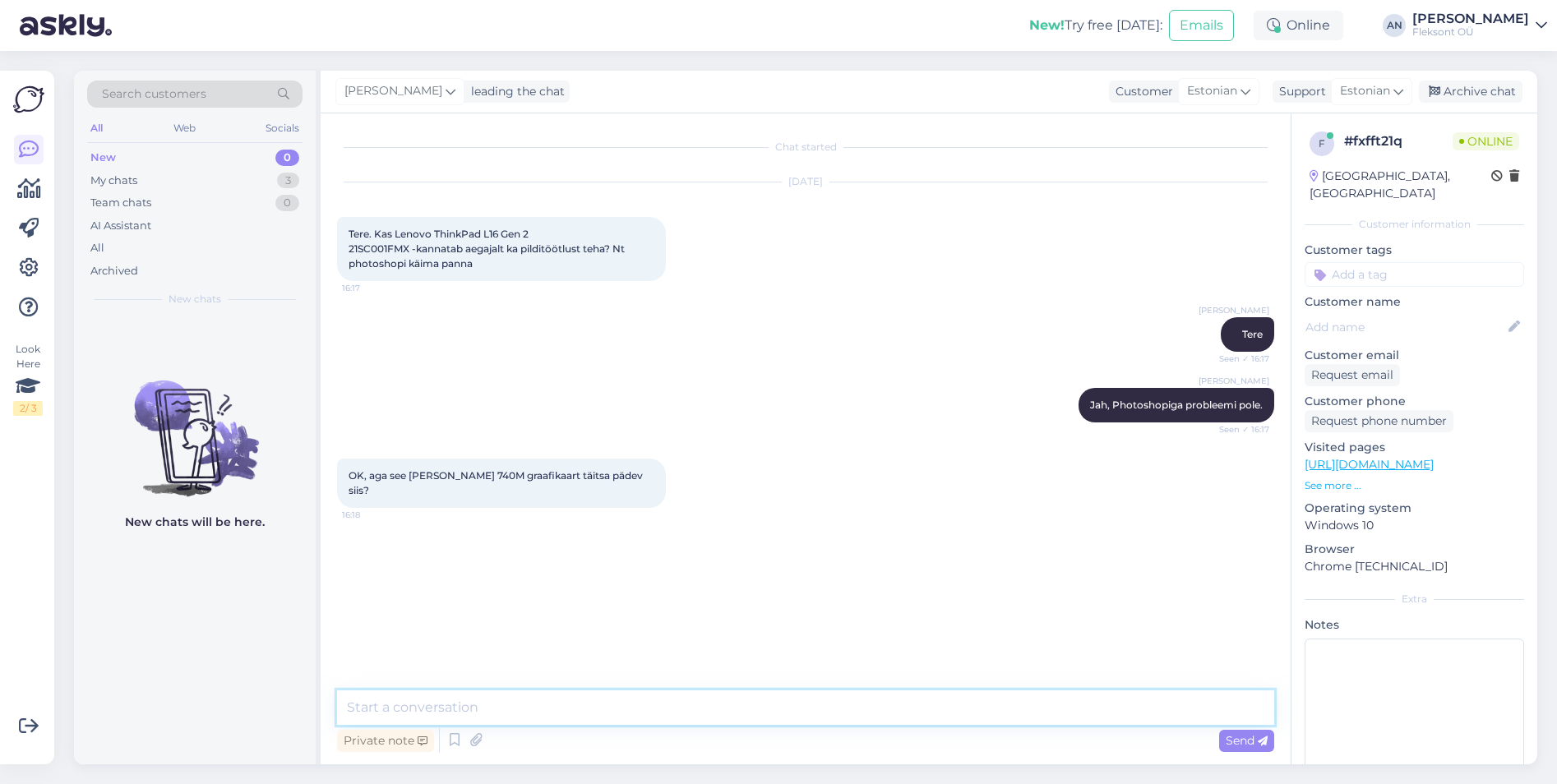
click at [590, 704] on textarea at bounding box center [805, 708] width 938 height 34
type textarea "Photoshop kasutab rohkem protsessori ja mälu"
click at [648, 656] on div "Chat started [DATE] Tere. Kas Lenovo ThinkPad L16 Gen 2 21SC001FMX -kannatab ae…" at bounding box center [813, 394] width 952 height 529
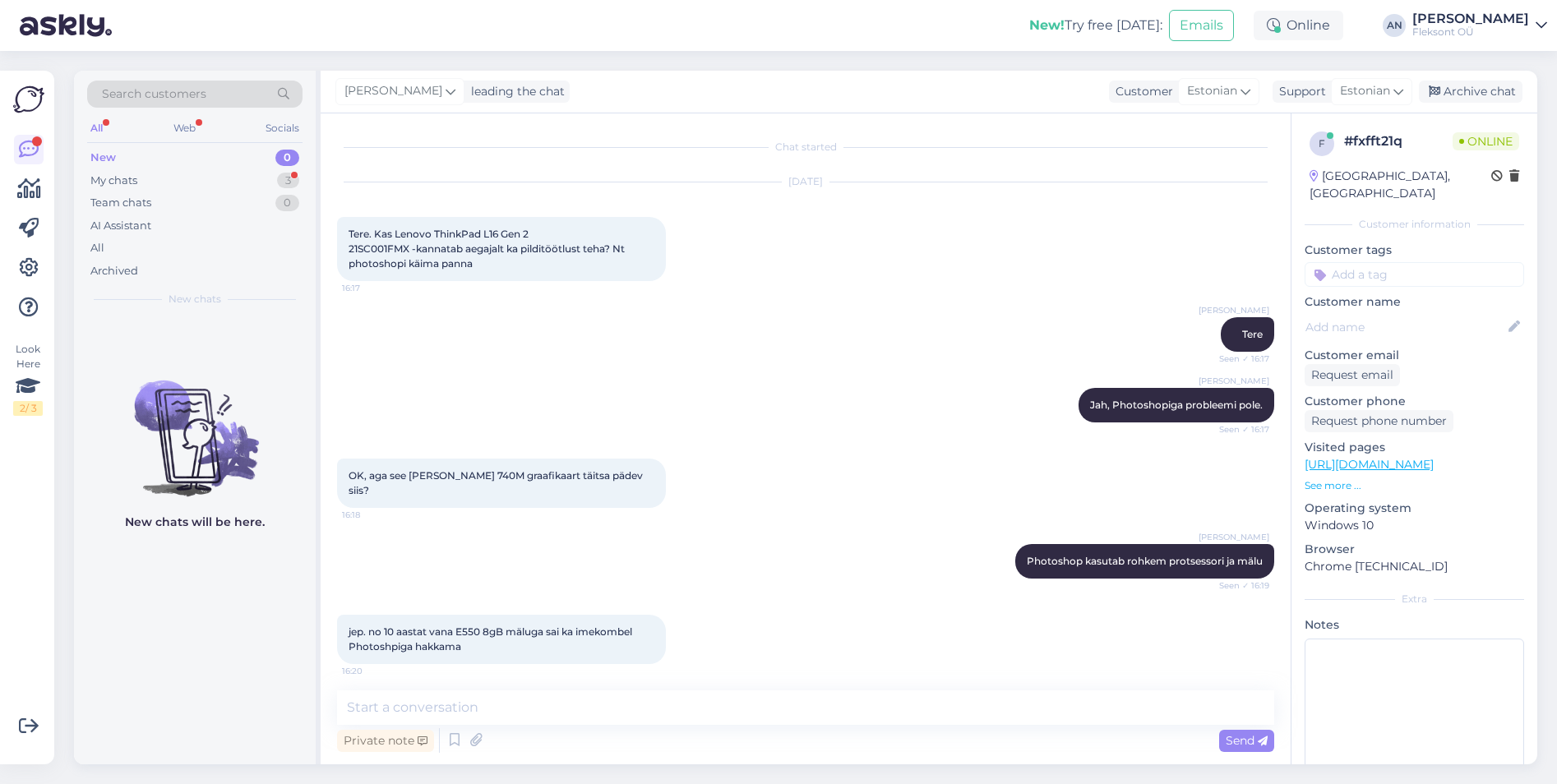
scroll to position [62, 0]
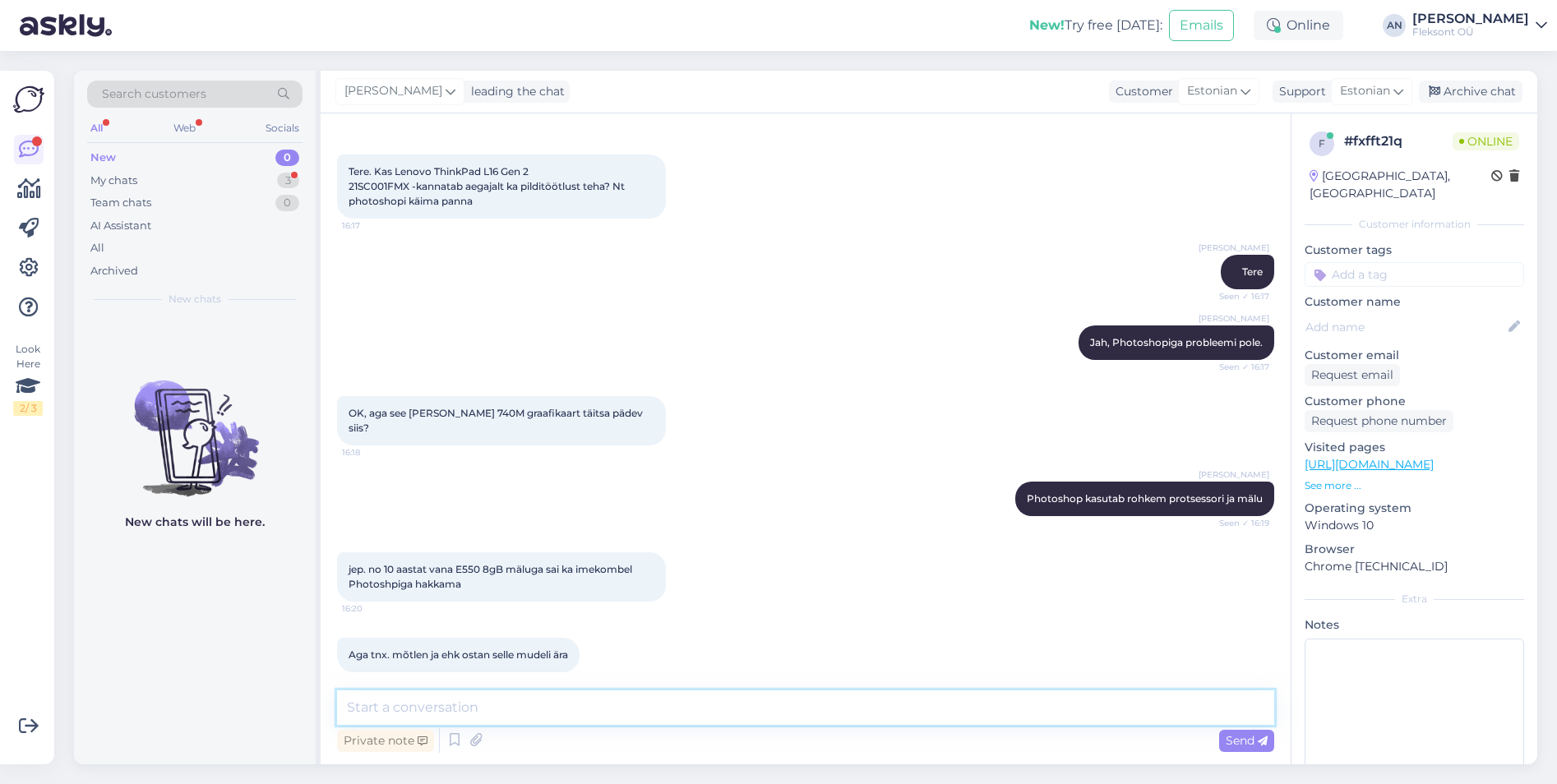
click at [562, 695] on textarea at bounding box center [805, 708] width 938 height 34
click at [572, 717] on textarea at bounding box center [805, 708] width 938 height 34
click at [586, 704] on textarea at bounding box center [805, 708] width 938 height 34
click at [586, 713] on textarea at bounding box center [805, 708] width 938 height 34
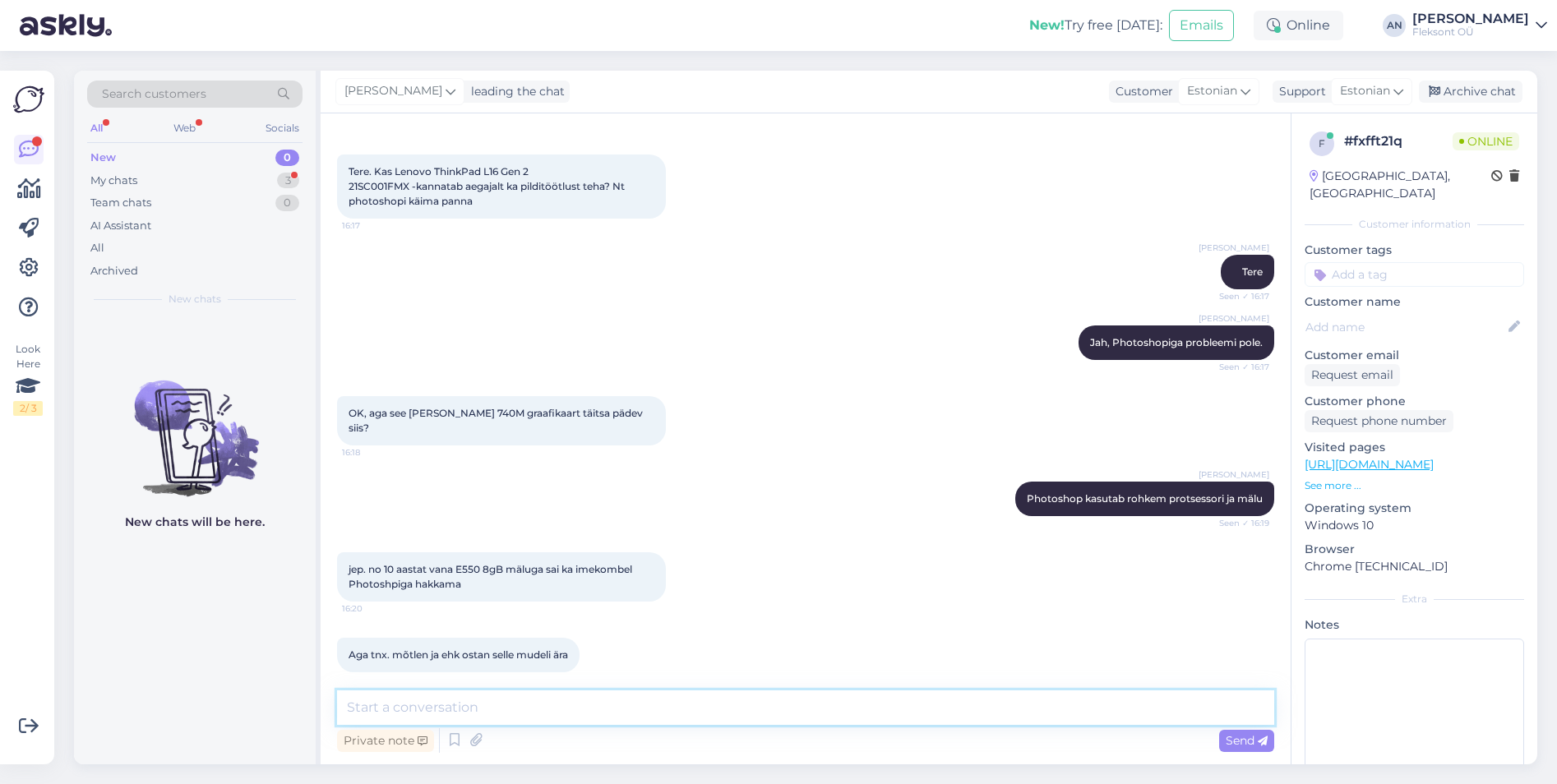
click at [586, 713] on textarea at bounding box center [805, 708] width 938 height 34
type textarea "Võtke heaks."
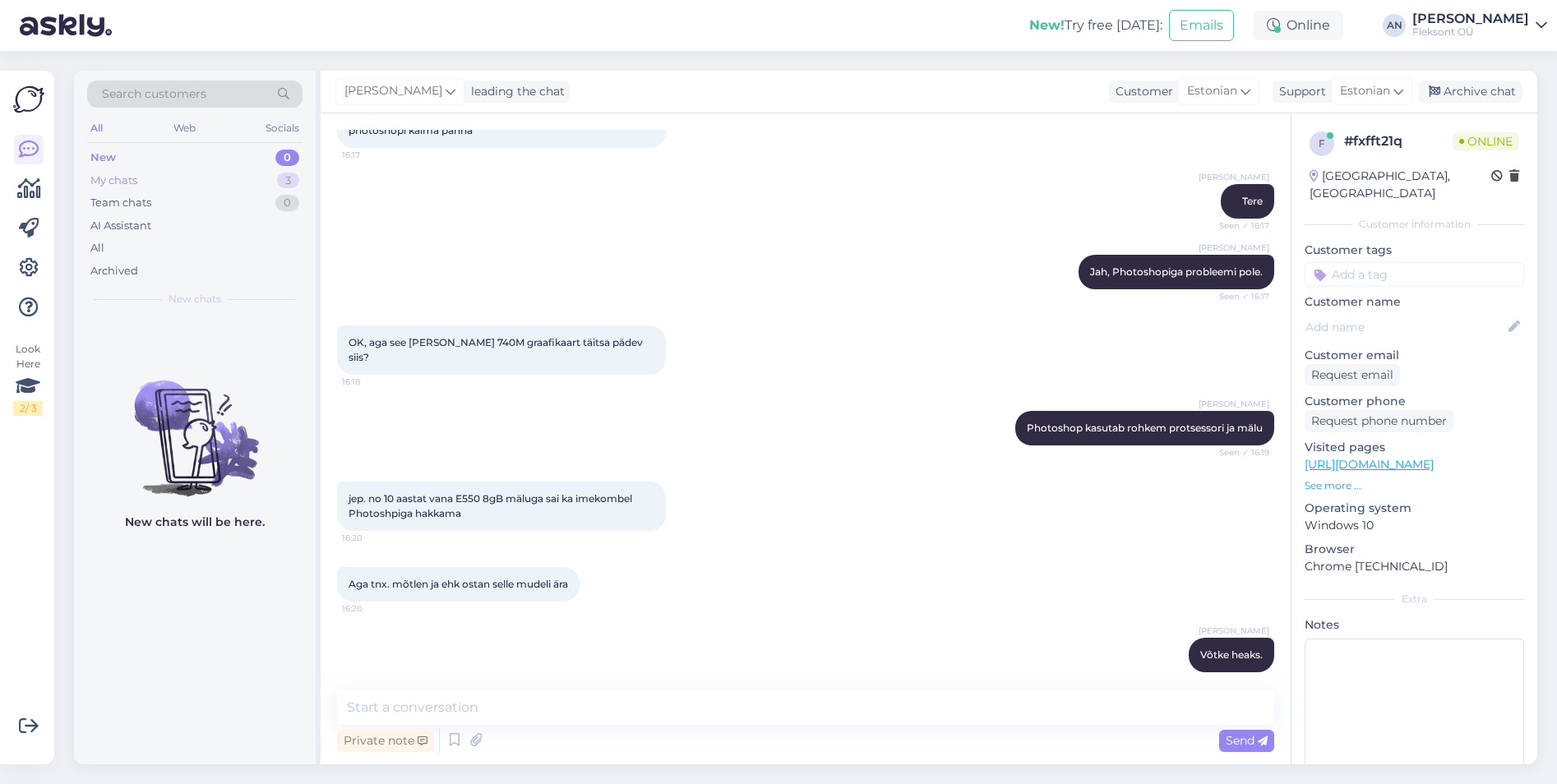
click at [157, 172] on div "My chats 3" at bounding box center [195, 181] width 216 height 23
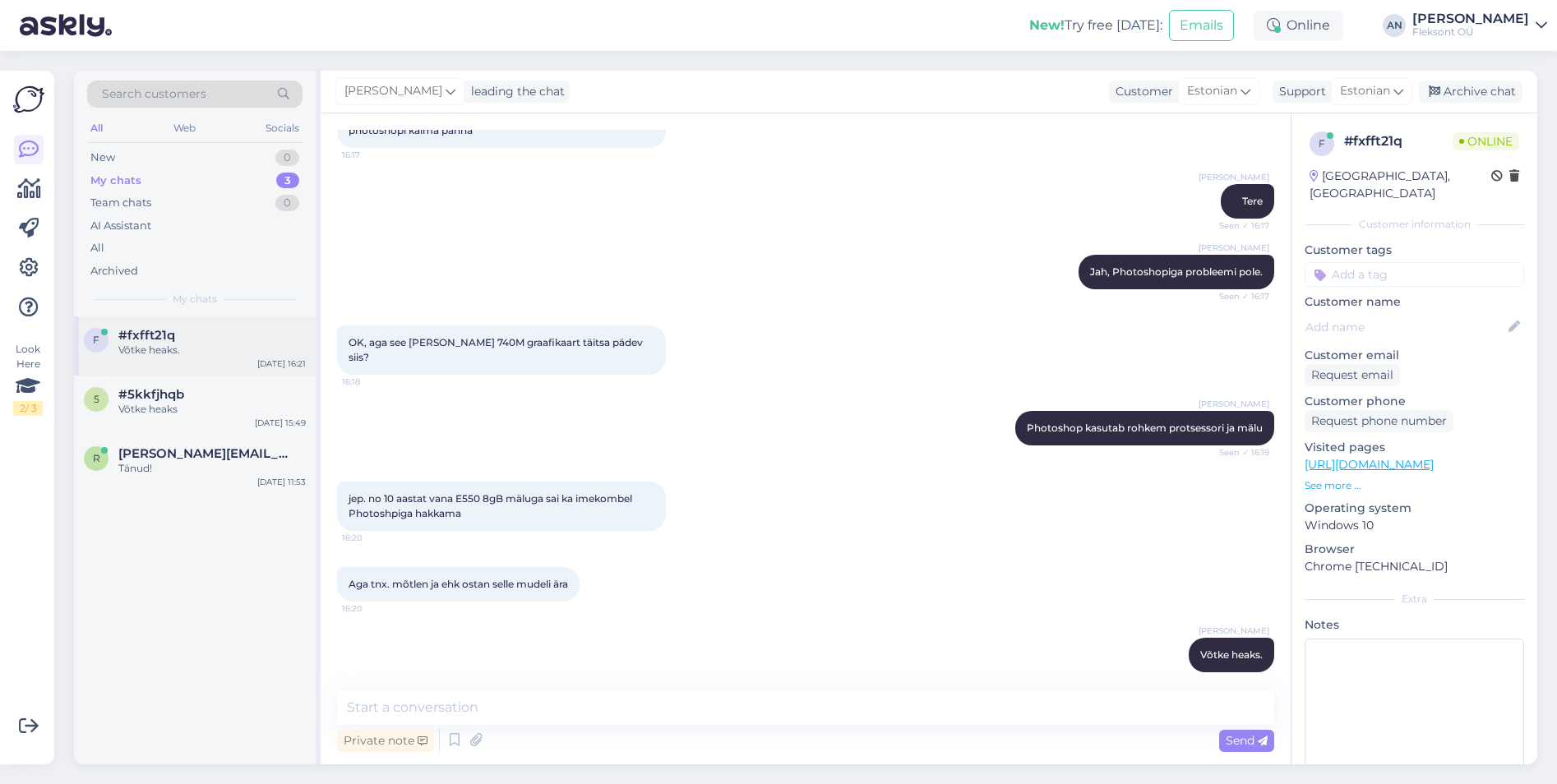
click at [152, 325] on div "f #fxfft21q Võtke heaks. [DATE] 16:21" at bounding box center [195, 346] width 241 height 59
click at [145, 404] on div "Võtke heaks" at bounding box center [212, 409] width 188 height 15
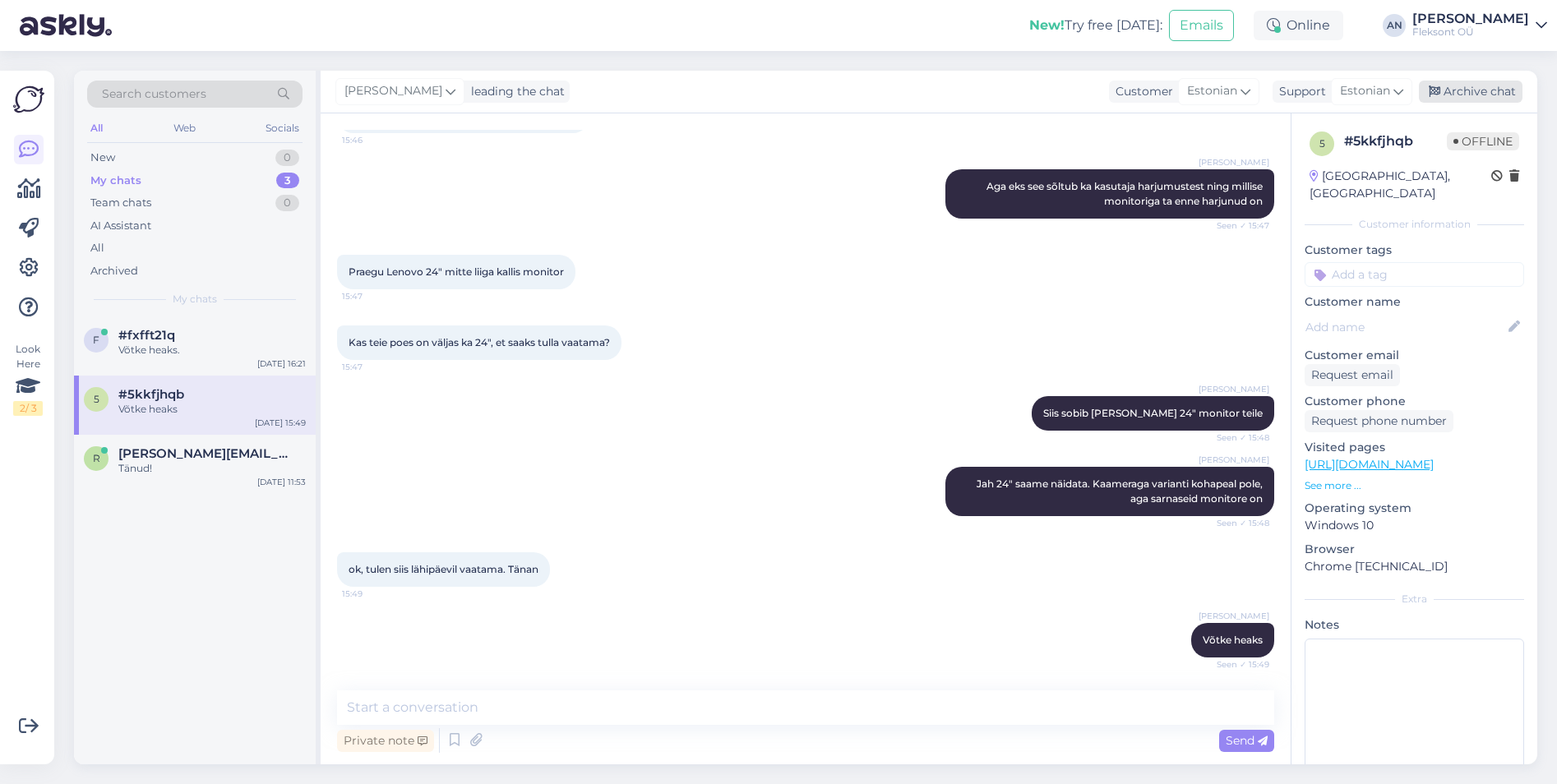
click at [1484, 86] on div "Archive chat" at bounding box center [1470, 91] width 103 height 22
